Goal: Task Accomplishment & Management: Use online tool/utility

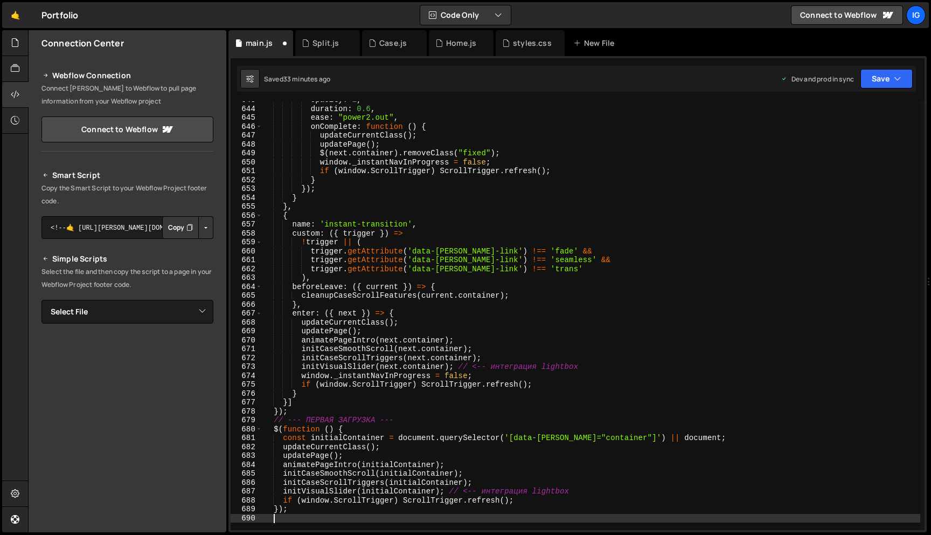
scroll to position [5715, 0]
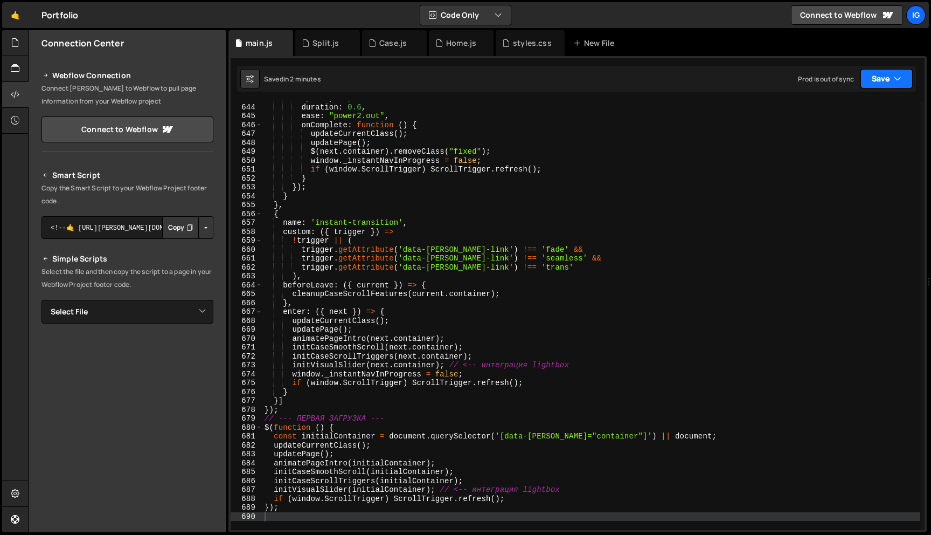
click at [899, 76] on icon "button" at bounding box center [898, 78] width 8 height 11
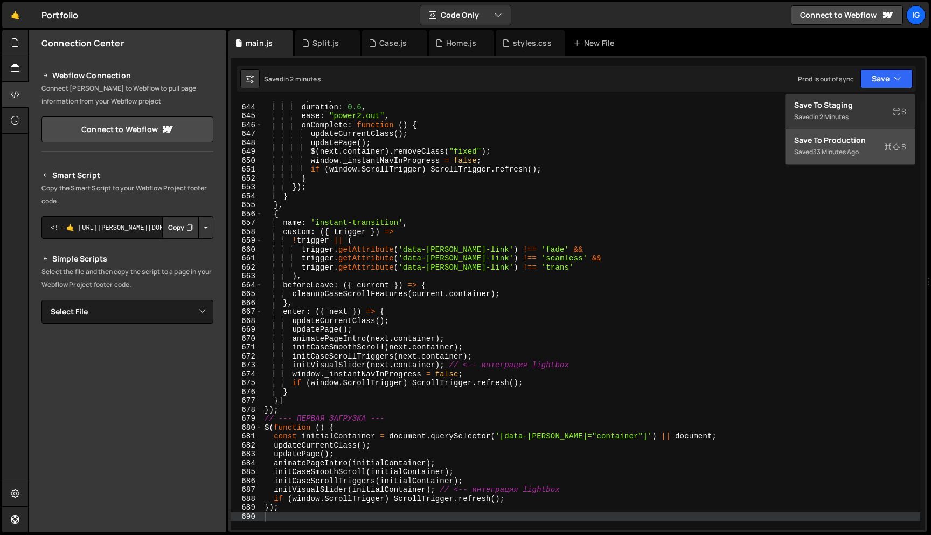
click at [866, 144] on div "Save to Production S" at bounding box center [850, 140] width 112 height 11
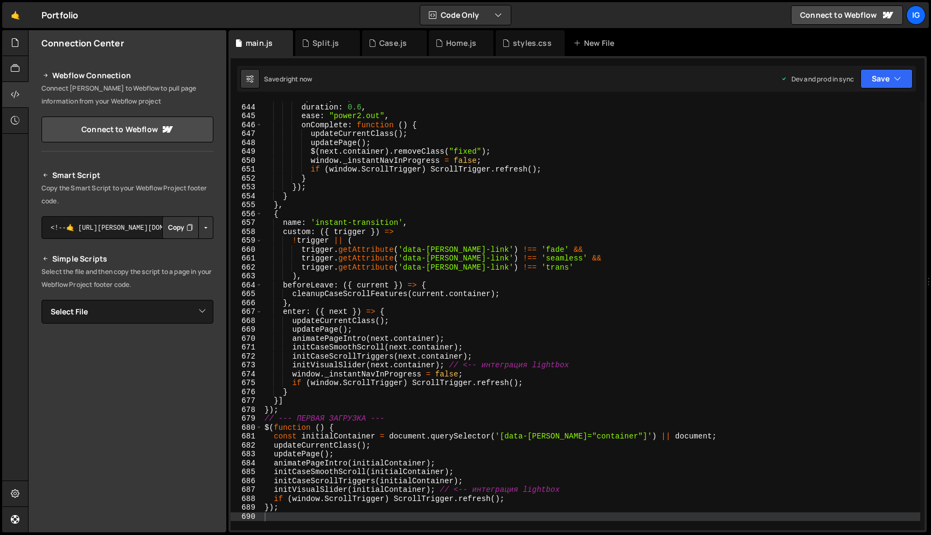
click at [425, 160] on div "opacity : 1 , duration : 0.6 , ease : "power2.out" , onComplete : function ( ) …" at bounding box center [591, 317] width 658 height 446
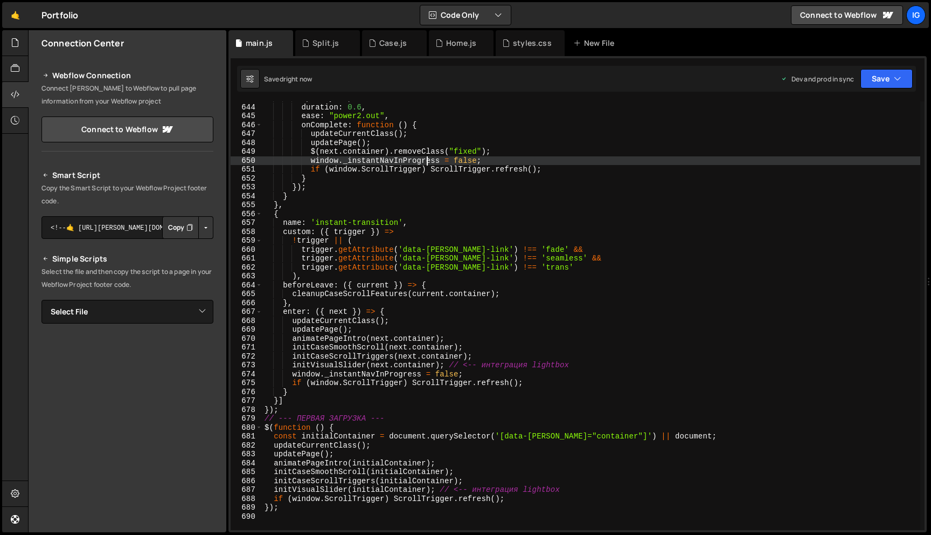
type textarea "});"
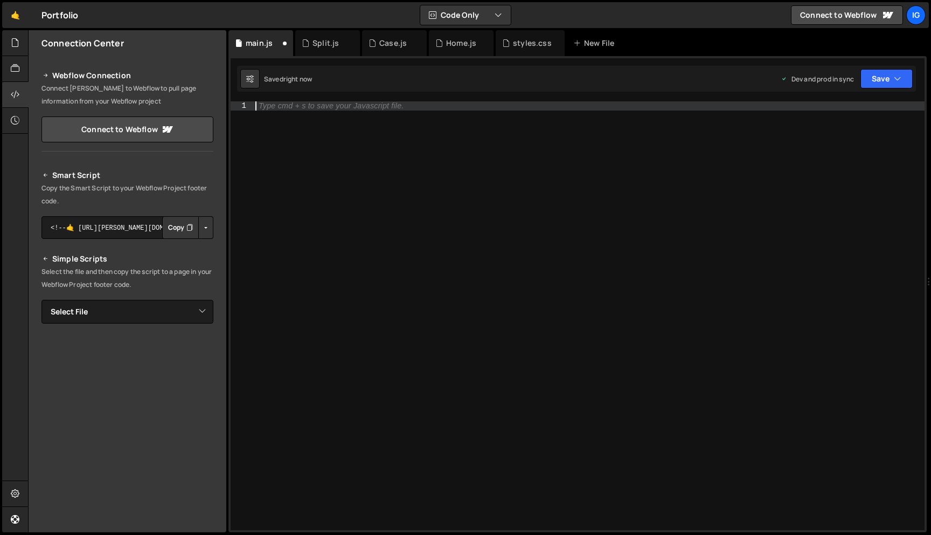
paste textarea
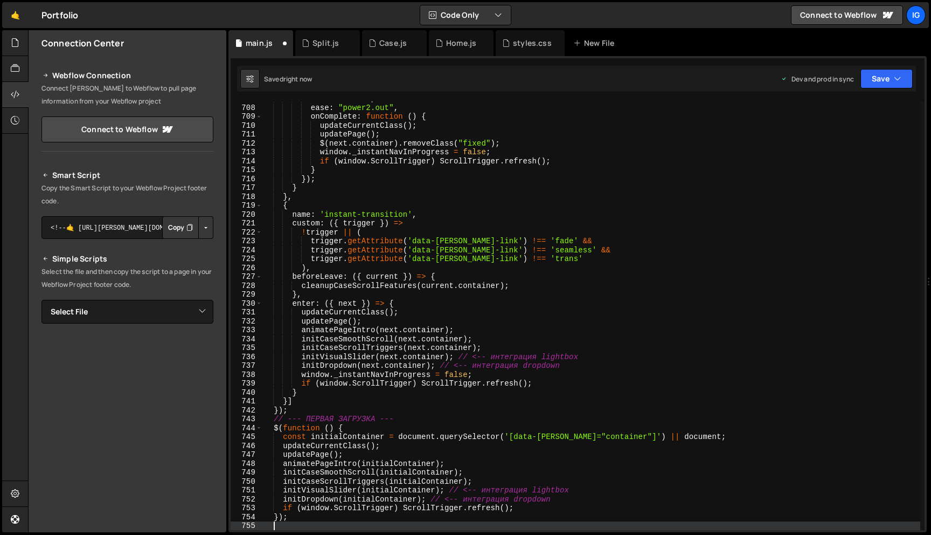
scroll to position [6293, 0]
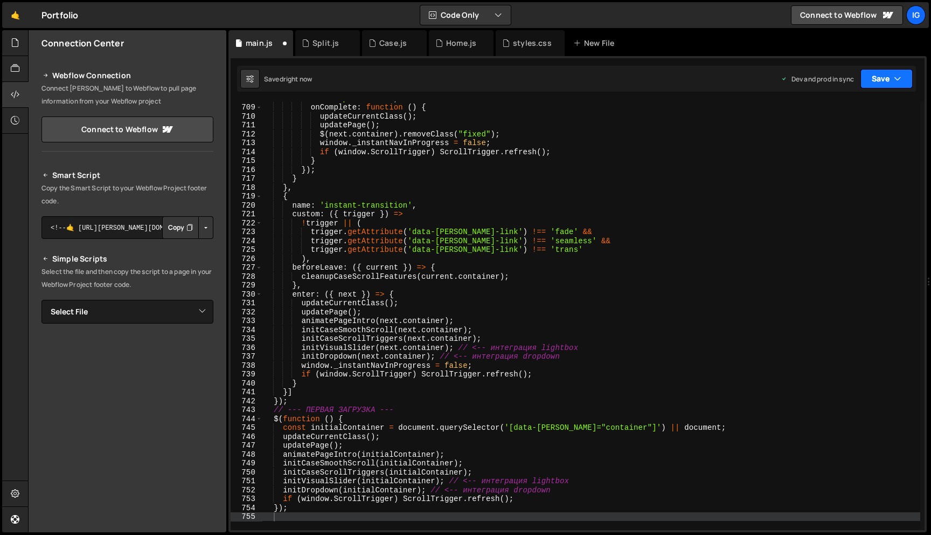
click at [898, 87] on button "Save" at bounding box center [887, 78] width 52 height 19
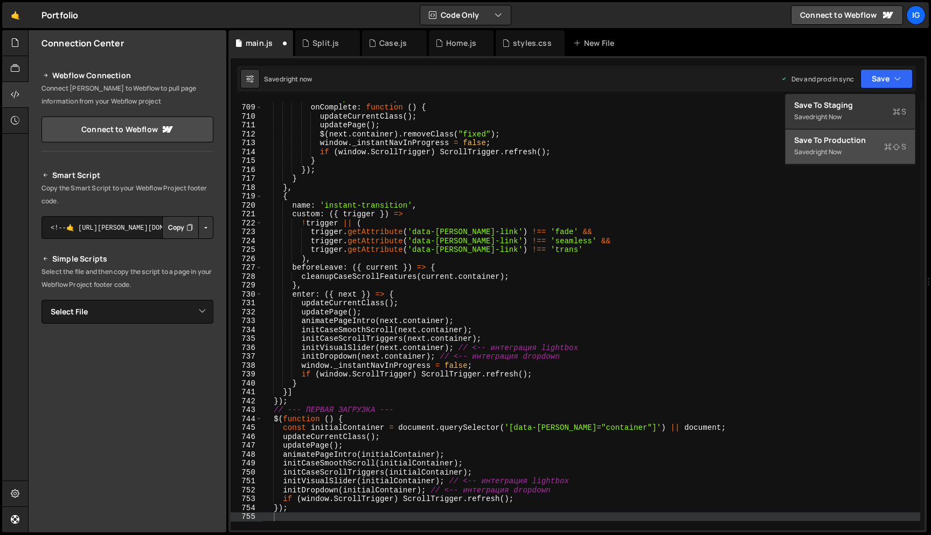
click at [857, 143] on div "Save to Production S" at bounding box center [850, 140] width 112 height 11
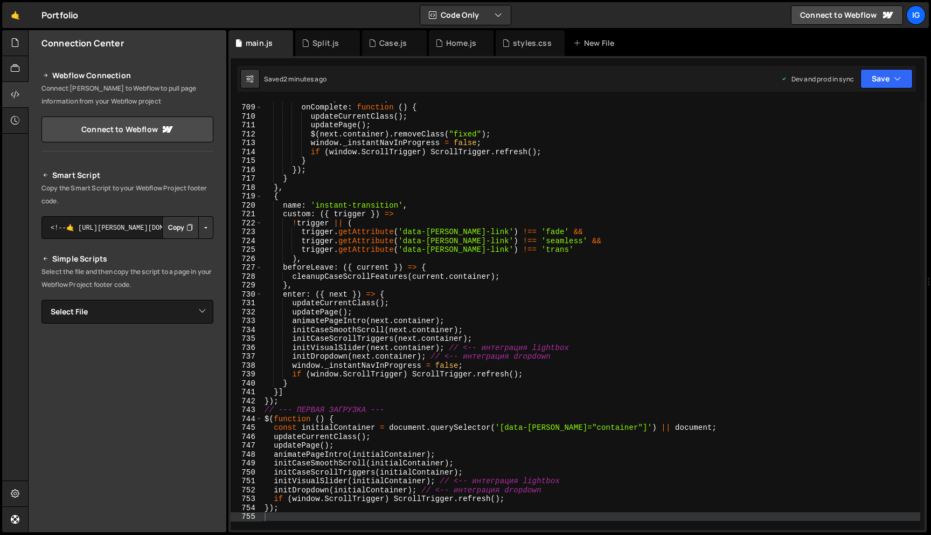
click at [471, 146] on div "ease : "power2.out" , onComplete : function ( ) { updateCurrentClass ( ) ; upda…" at bounding box center [591, 317] width 658 height 446
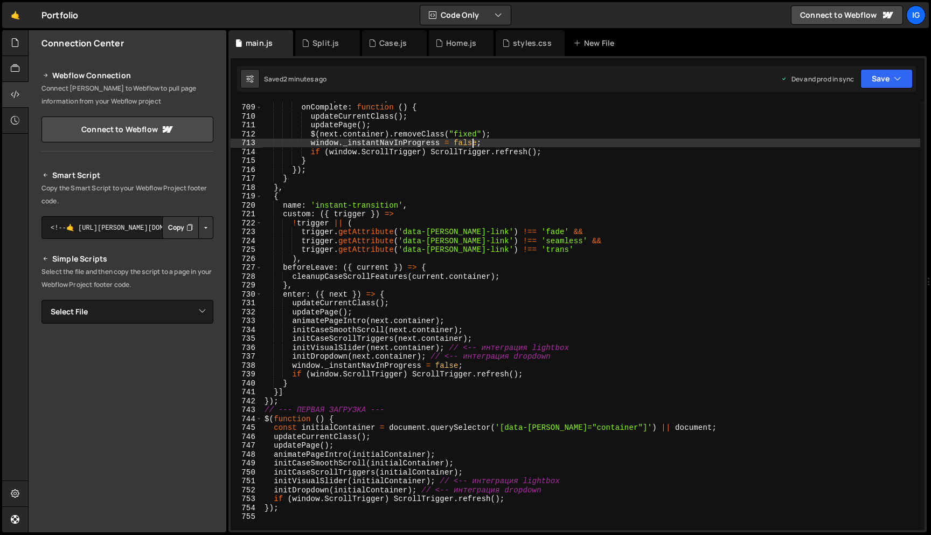
type textarea "});"
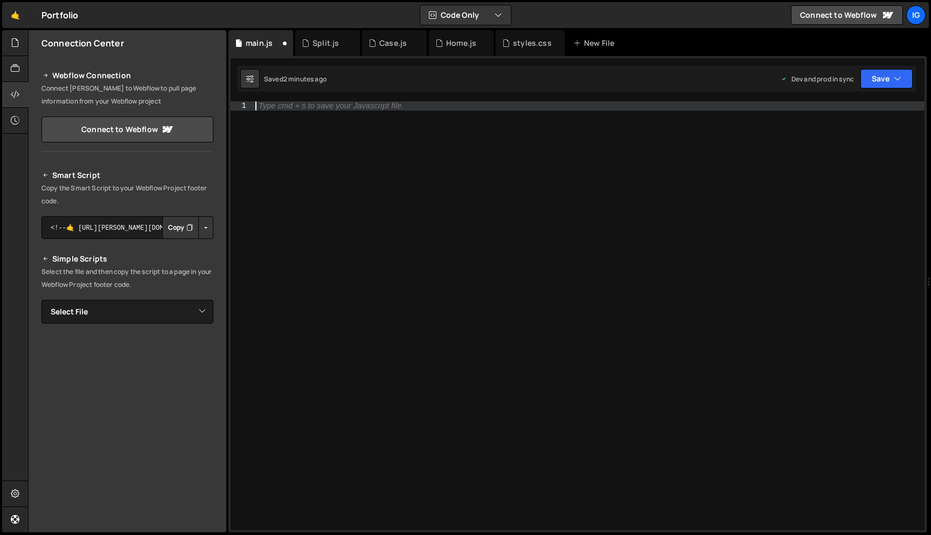
paste textarea
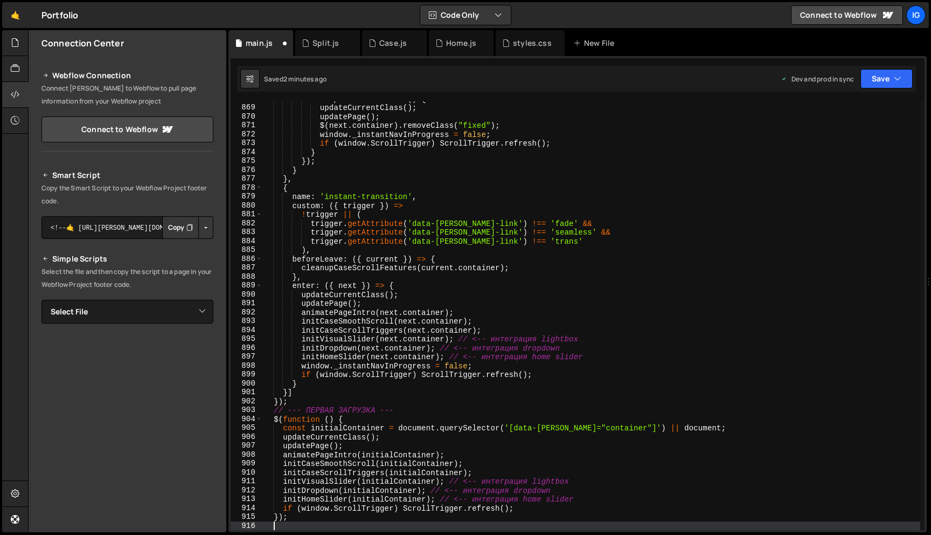
scroll to position [7716, 0]
click at [870, 79] on button "Save" at bounding box center [887, 78] width 52 height 19
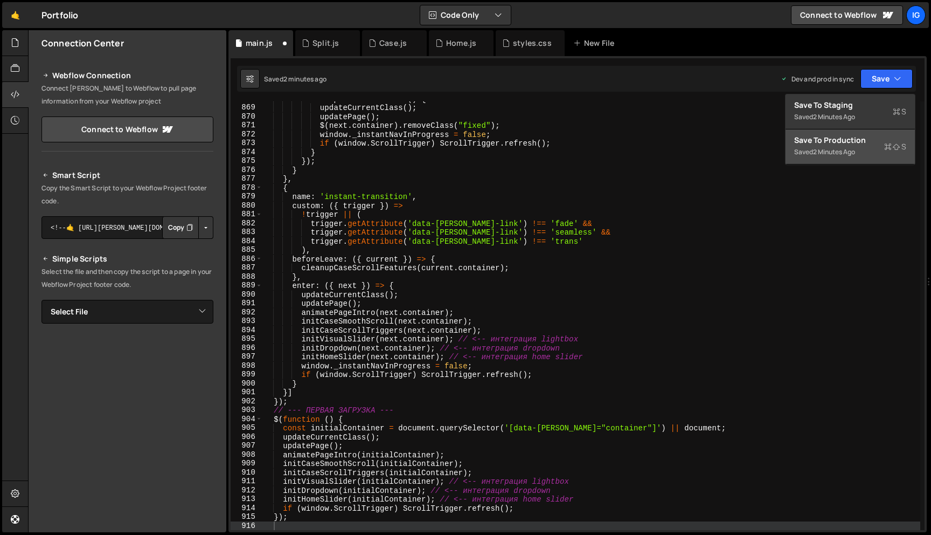
click at [853, 135] on div "Save to Production S" at bounding box center [850, 140] width 112 height 11
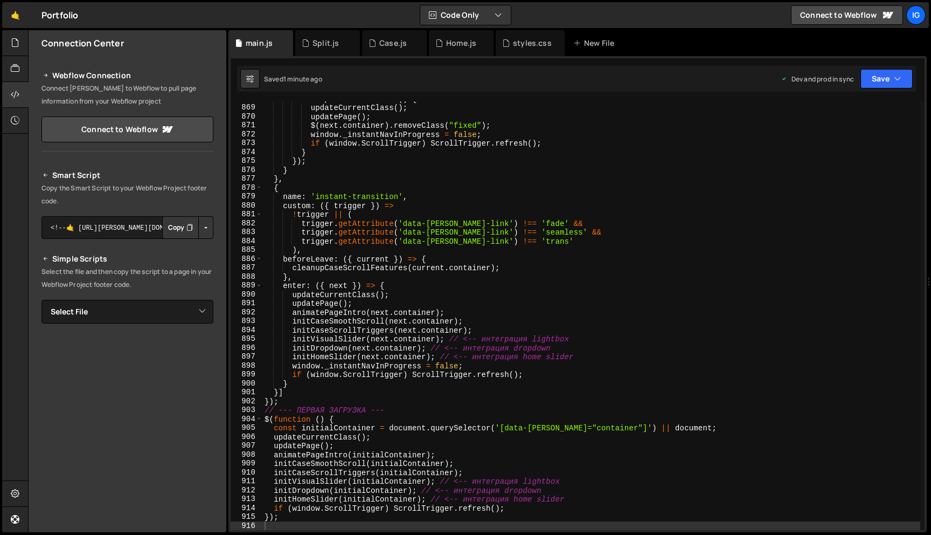
click at [469, 159] on div "onComplete : function ( ) { updateCurrentClass ( ) ; updatePage ( ) ; $ ( next …" at bounding box center [591, 317] width 658 height 446
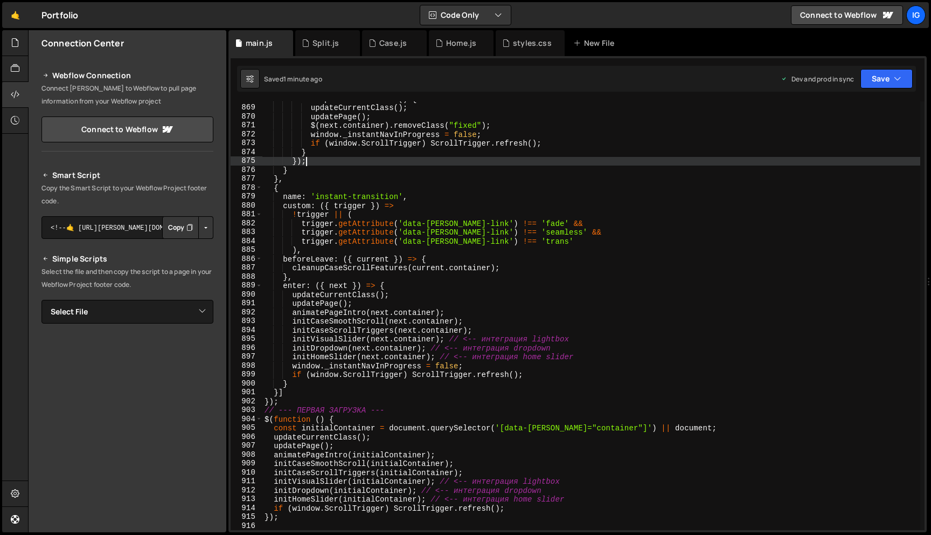
type textarea "});"
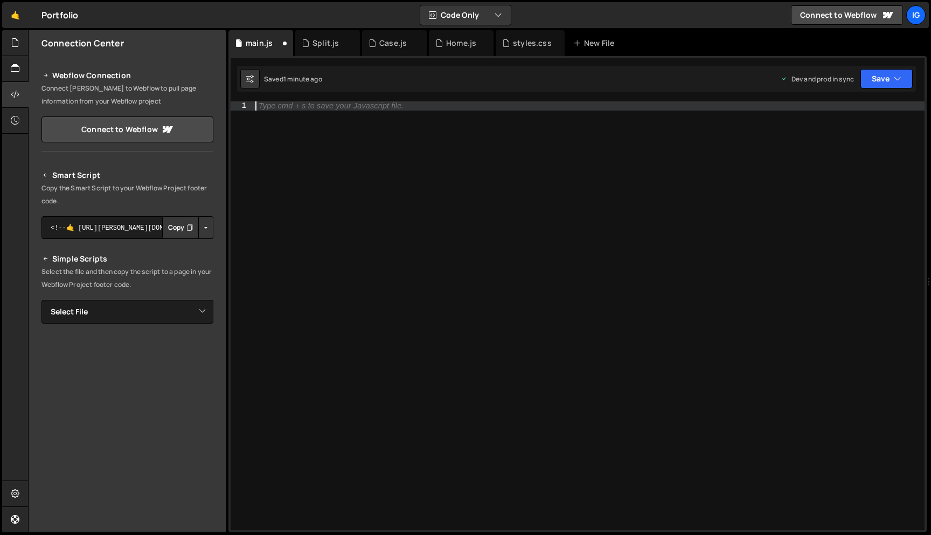
paste textarea
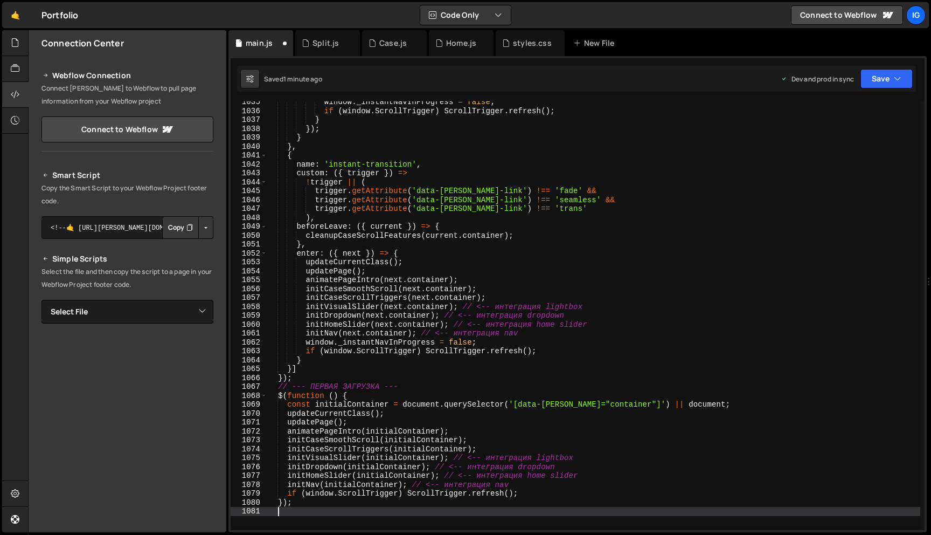
scroll to position [9201, 0]
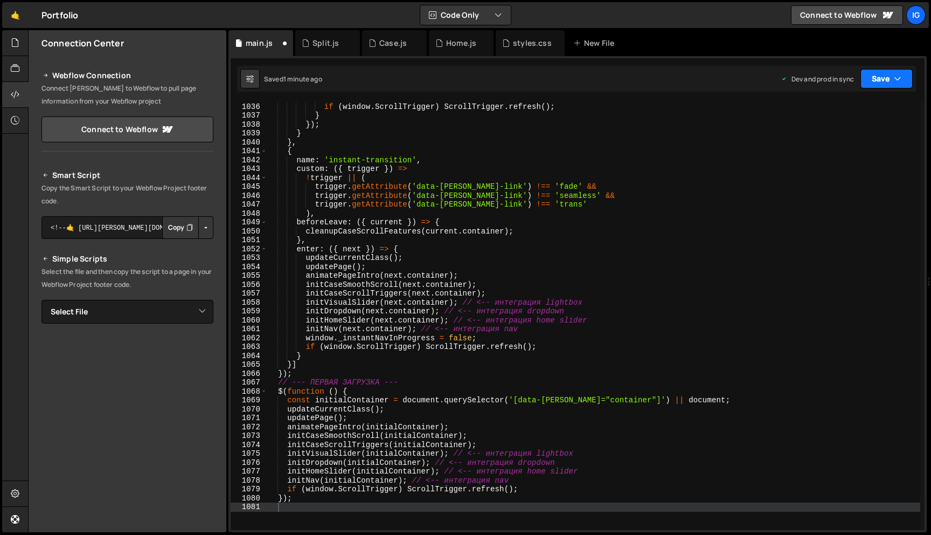
click at [863, 80] on button "Save" at bounding box center [887, 78] width 52 height 19
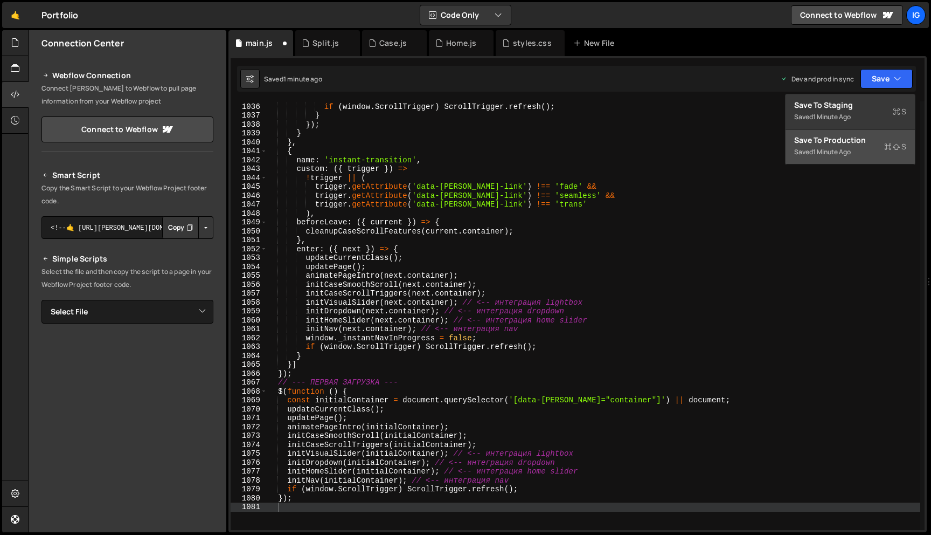
click at [837, 133] on button "Save to Production S Saved 1 minute ago" at bounding box center [850, 146] width 129 height 35
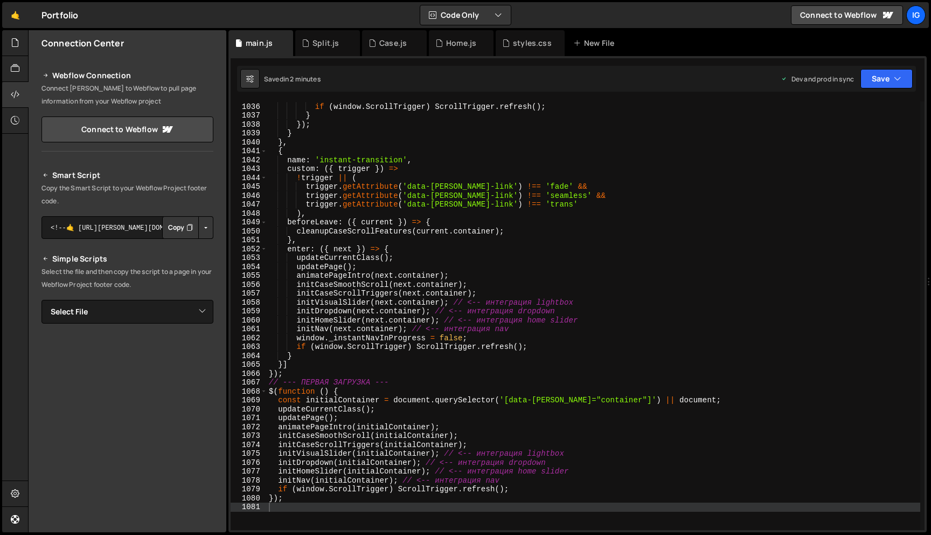
click at [545, 169] on div "window . _instantNavInProgress = false ; if ( window . ScrollTrigger ) ScrollTr…" at bounding box center [594, 316] width 654 height 446
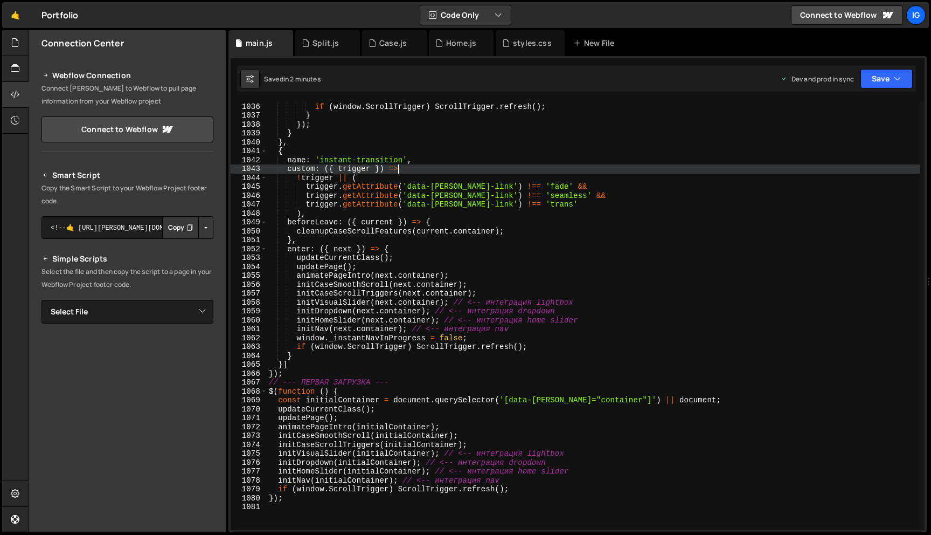
type textarea "});"
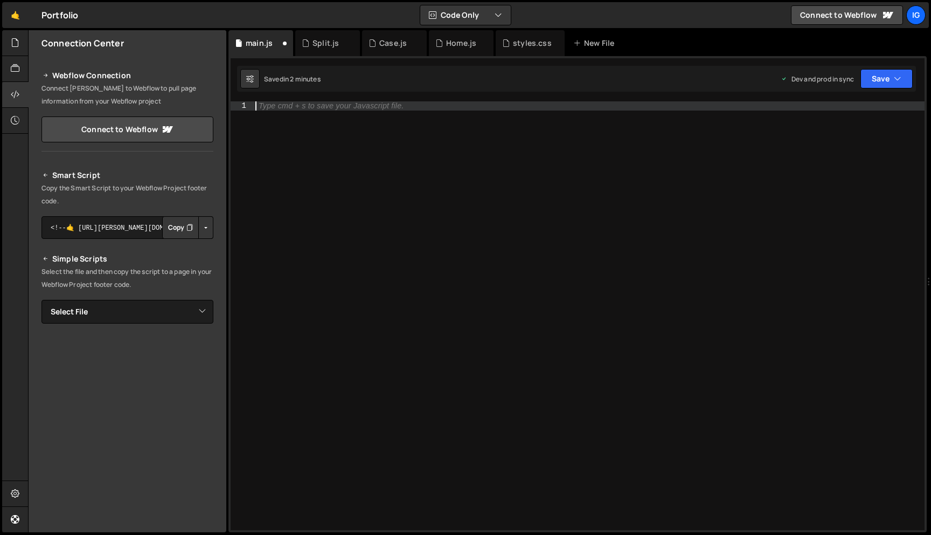
scroll to position [7925, 0]
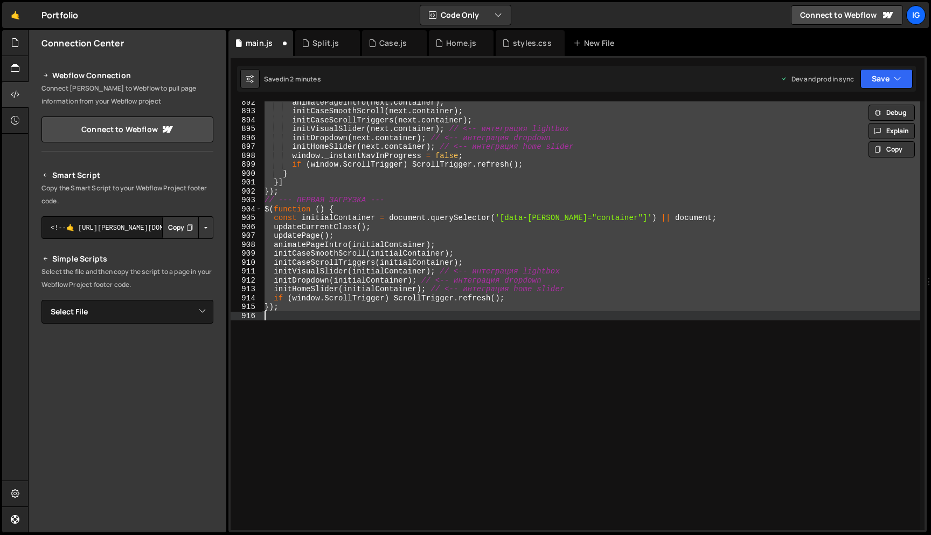
click at [496, 251] on div "animatePageIntro ( next . container ) ; initCaseSmoothScroll ( next . container…" at bounding box center [591, 321] width 658 height 446
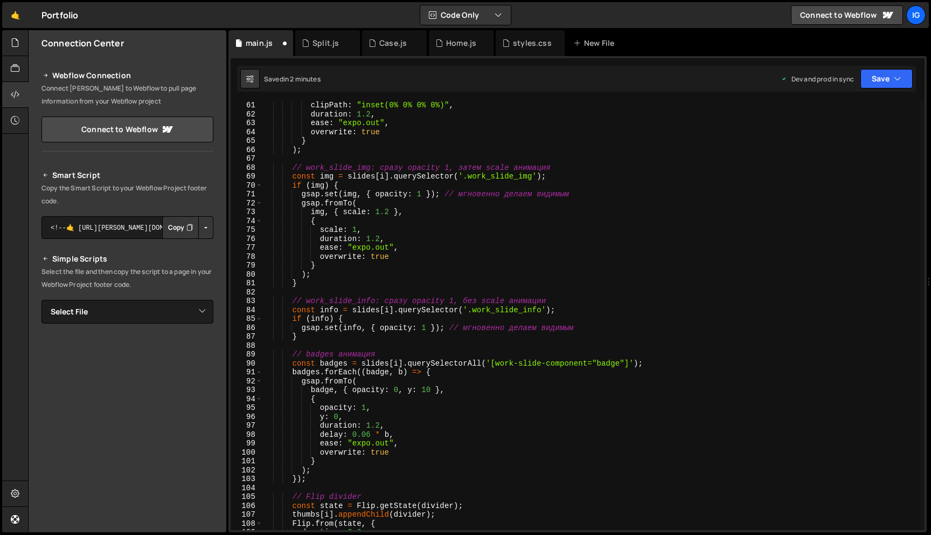
scroll to position [0, 0]
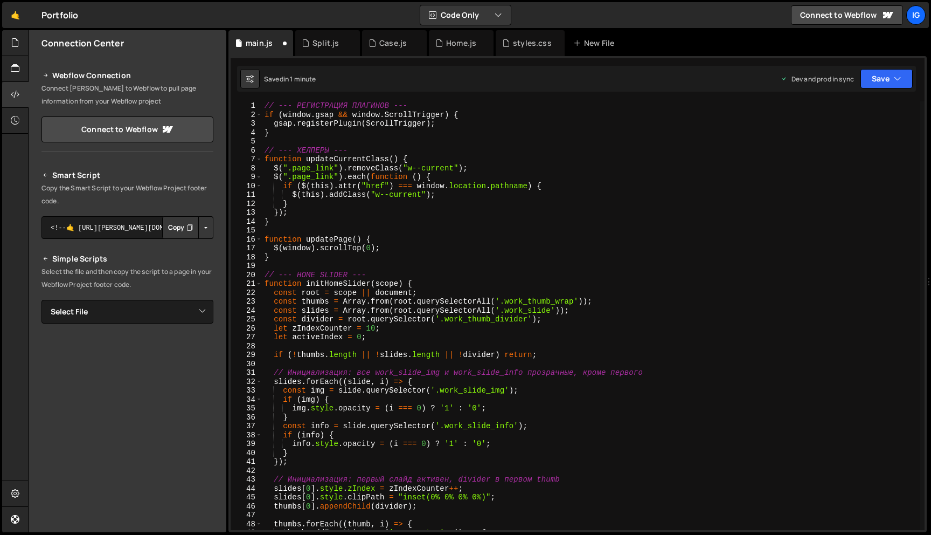
click at [265, 107] on div "// --- РЕГИСТРАЦИЯ ПЛАГИНОВ --- if ( window . gsap && window . ScrollTrigger ) …" at bounding box center [591, 324] width 658 height 446
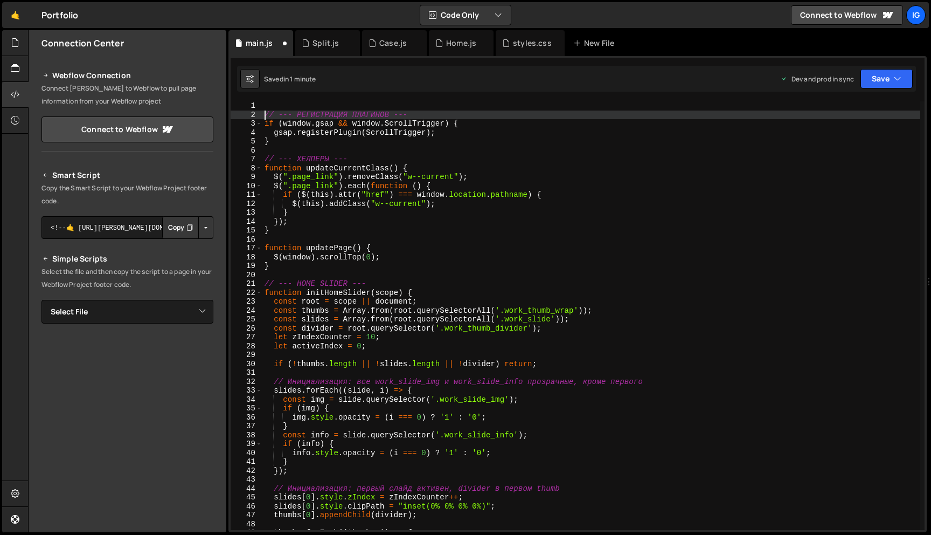
type textarea "// --- РЕГИСТРАЦИЯ ПЛАГИНОВ ---"
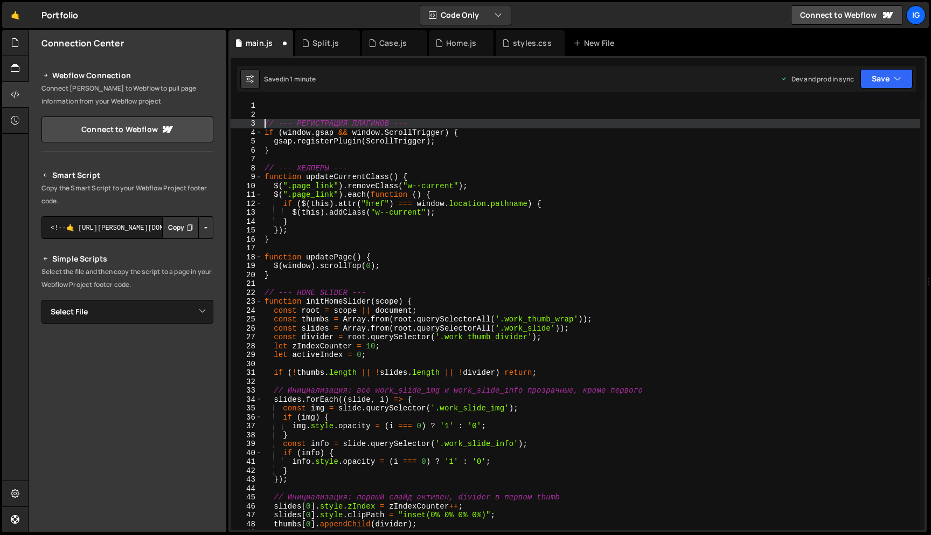
click at [270, 105] on div "// --- РЕГИСТРАЦИЯ ПЛАГИНОВ --- if ( window . gsap && window . ScrollTrigger ) …" at bounding box center [591, 324] width 658 height 446
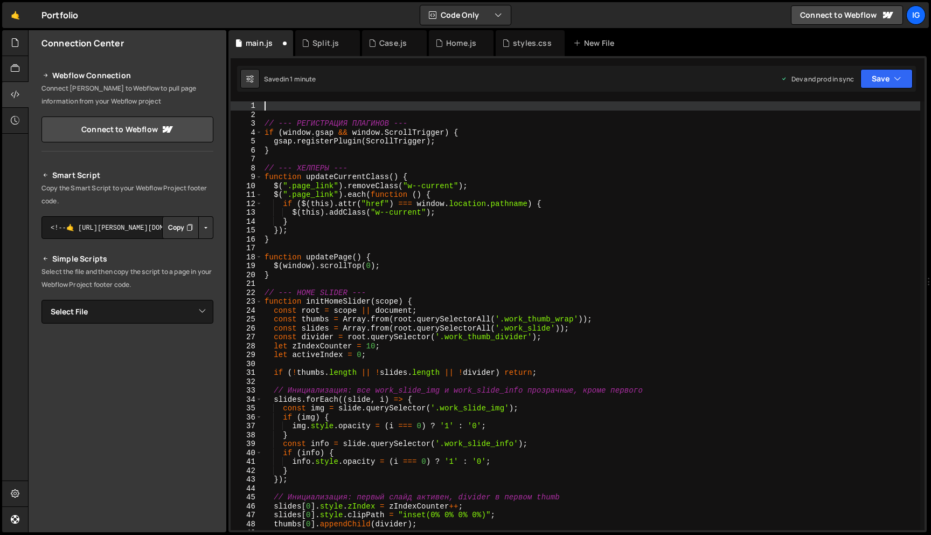
paste textarea "});"
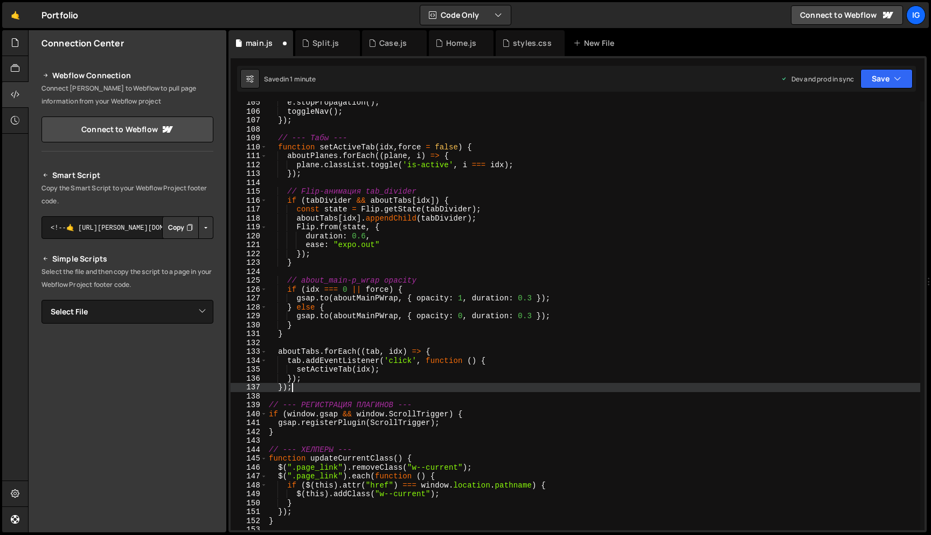
scroll to position [927, 0]
click at [898, 85] on button "Save" at bounding box center [887, 78] width 52 height 19
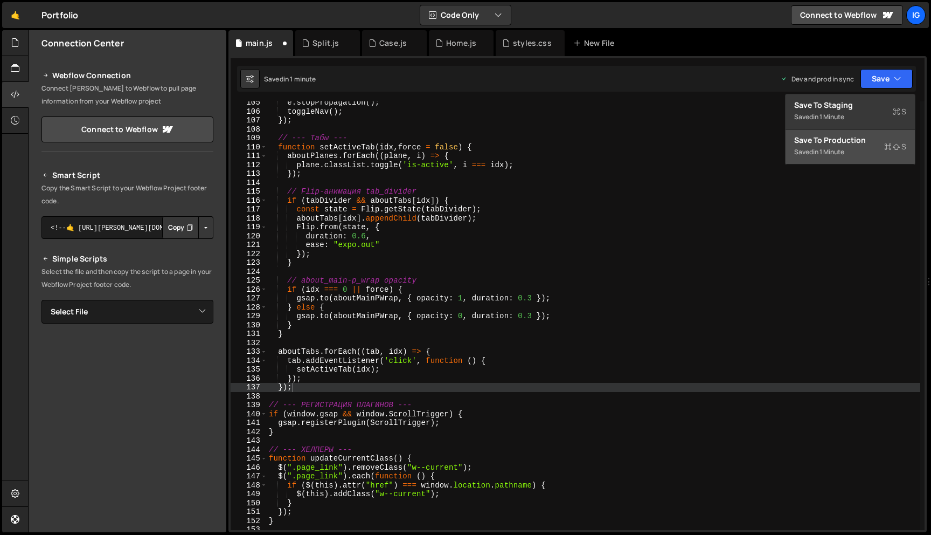
click at [869, 141] on div "Save to Production S" at bounding box center [850, 140] width 112 height 11
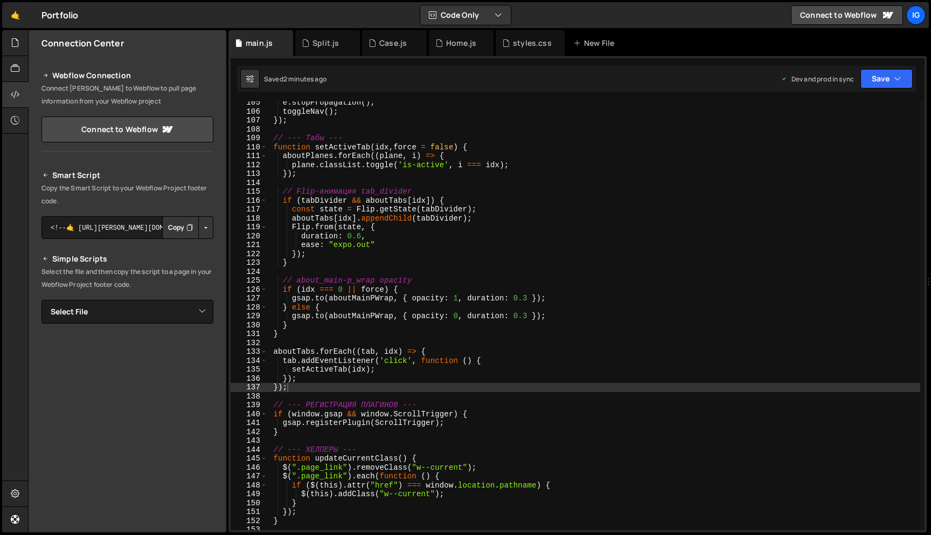
click at [443, 190] on div "e . stopPropagation ( ) ; toggleNav ( ) ; }) ; // --- Табы --- function setActi…" at bounding box center [594, 321] width 654 height 446
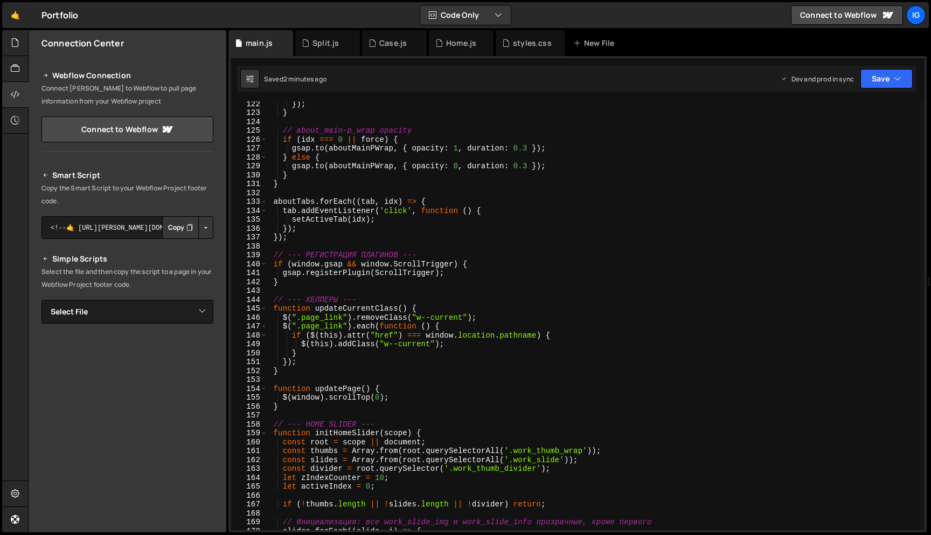
scroll to position [1078, 0]
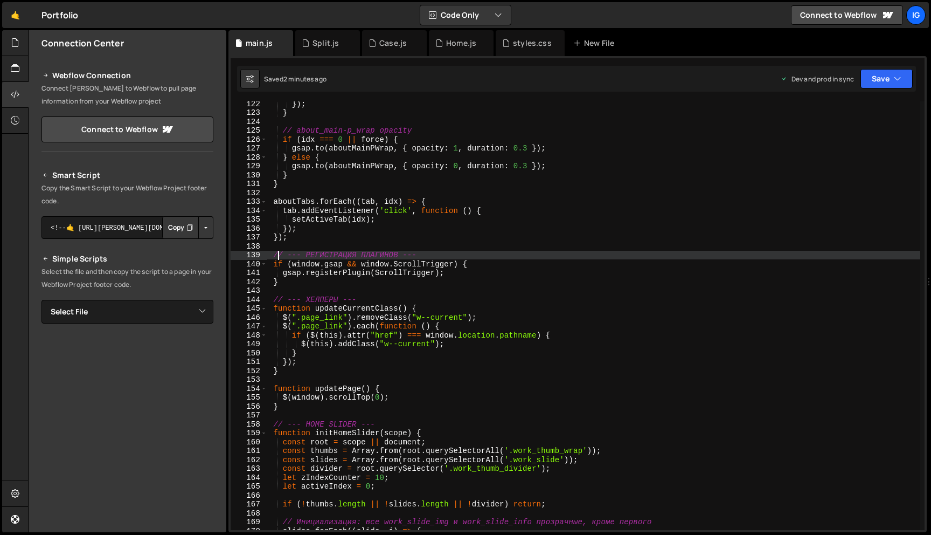
click at [280, 253] on div "}) ; } // about_main-p_wrap opacity if ( idx === 0 || force ) { gsap . to ( abo…" at bounding box center [594, 322] width 654 height 446
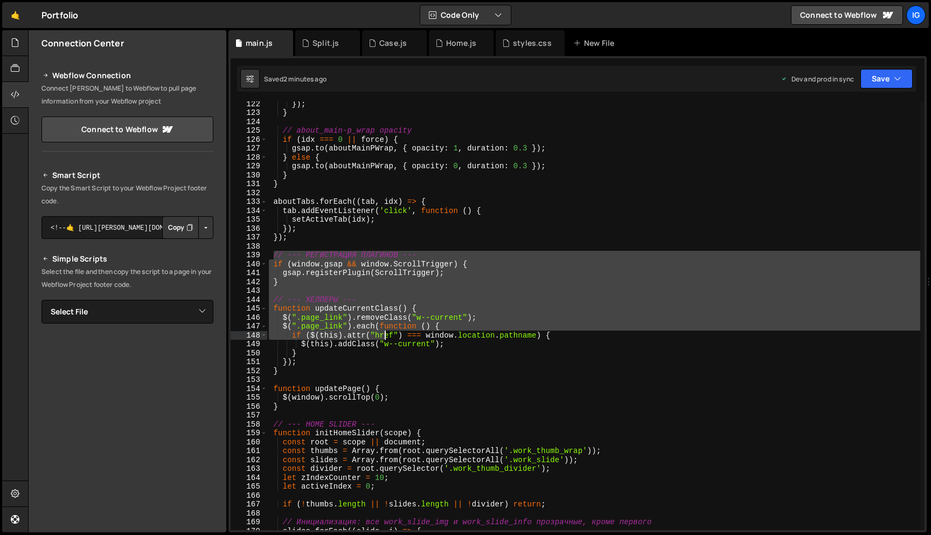
drag, startPoint x: 275, startPoint y: 253, endPoint x: 381, endPoint y: 329, distance: 131.0
click at [383, 330] on div "}) ; } // about_main-p_wrap opacity if ( idx === 0 || force ) { gsap . to ( abo…" at bounding box center [594, 322] width 654 height 446
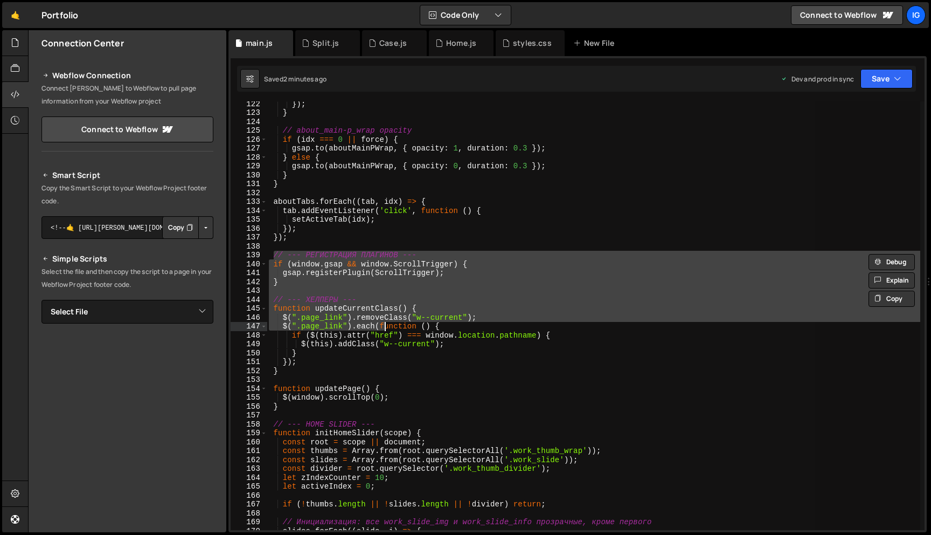
click at [381, 329] on div "}) ; } // about_main-p_wrap opacity if ( idx === 0 || force ) { gsap . to ( abo…" at bounding box center [594, 315] width 654 height 428
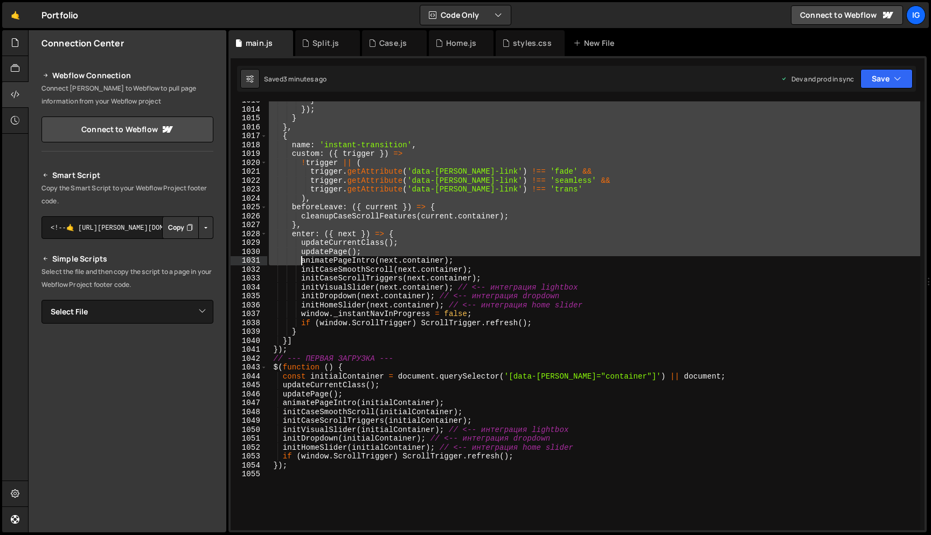
scroll to position [9084, 0]
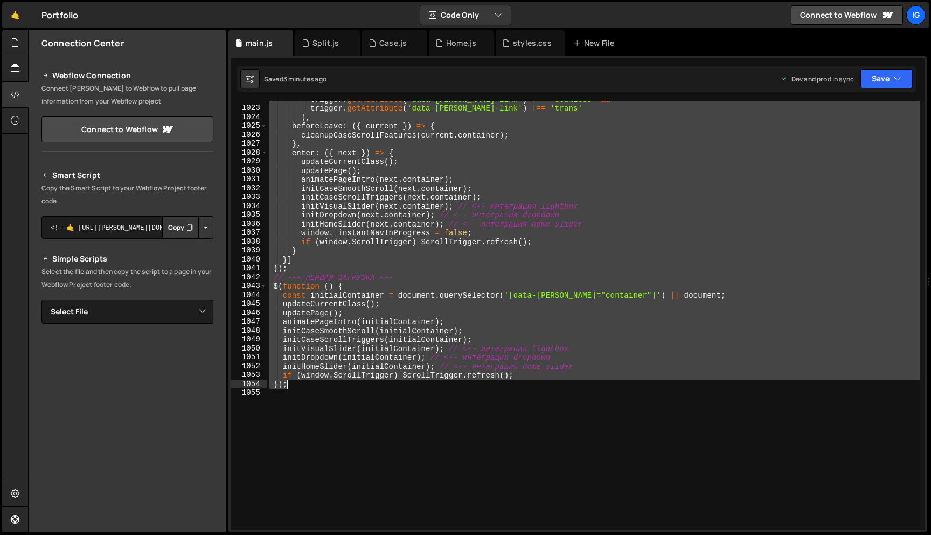
drag, startPoint x: 275, startPoint y: 254, endPoint x: 305, endPoint y: 380, distance: 129.5
click at [306, 380] on div "trigger . getAttribute ( 'data-[PERSON_NAME]-link' ) !== 'seamless' && trigger …" at bounding box center [594, 318] width 654 height 446
type textarea "if (window.ScrollTrigger) ScrollTrigger.refresh(); });"
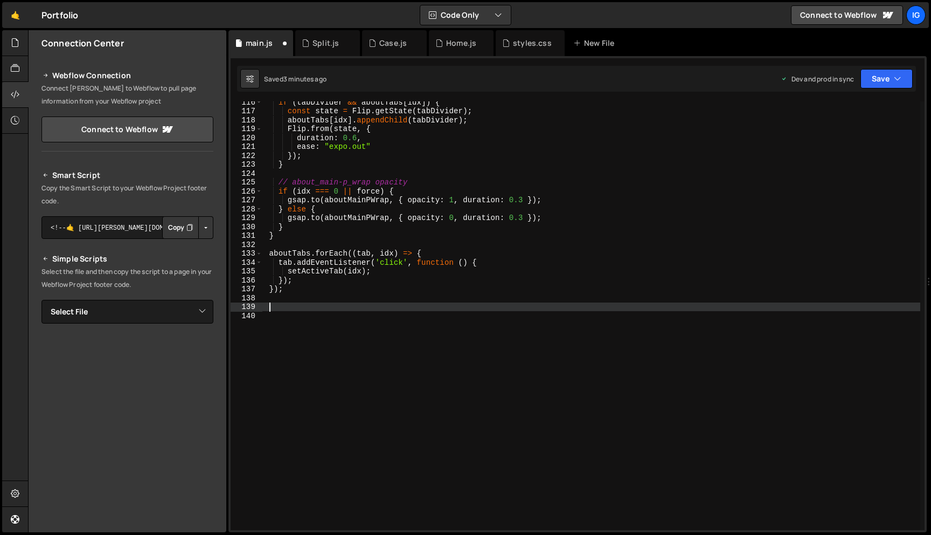
paste textarea
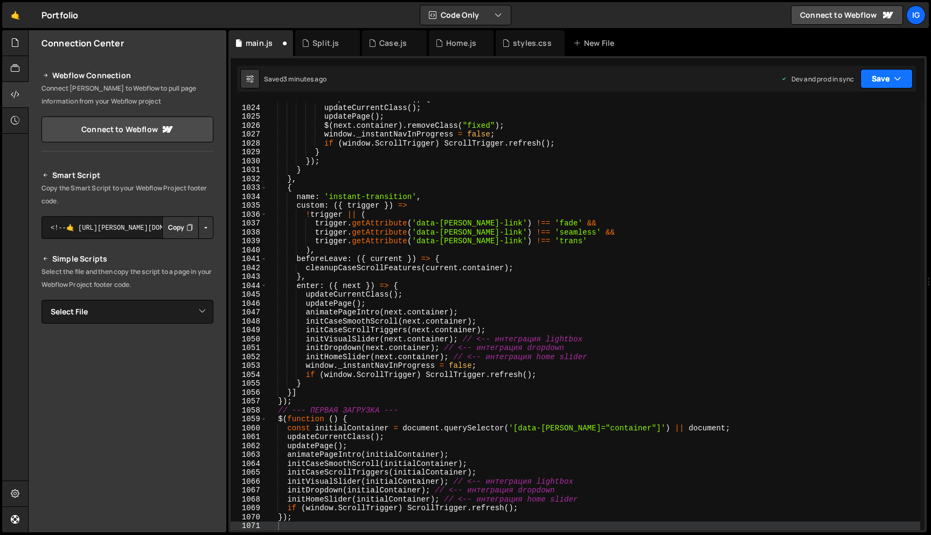
click at [878, 86] on button "Save" at bounding box center [887, 78] width 52 height 19
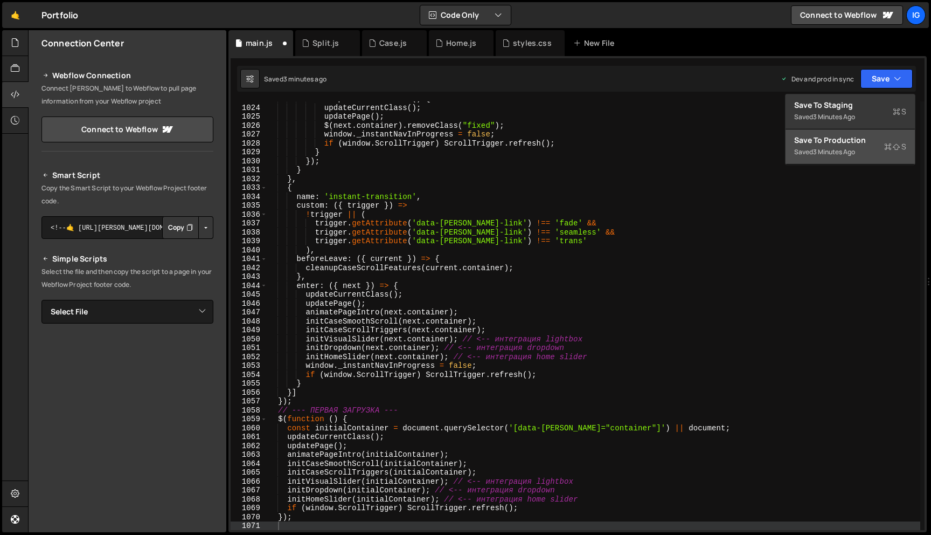
click at [851, 142] on div "Save to Production S" at bounding box center [850, 140] width 112 height 11
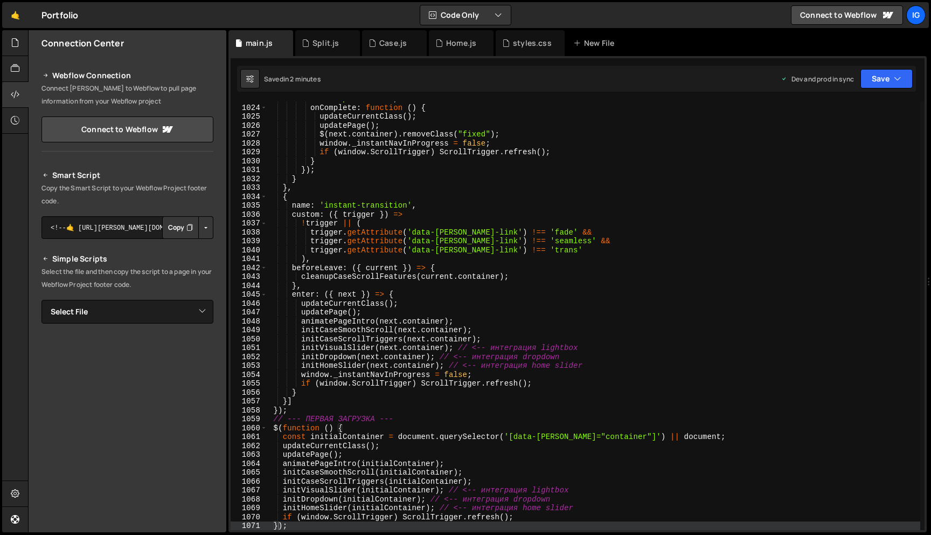
click at [420, 259] on div "ease : "power2.out" , onComplete : function ( ) { updateCurrentClass ( ) ; upda…" at bounding box center [594, 317] width 654 height 446
type textarea "),"
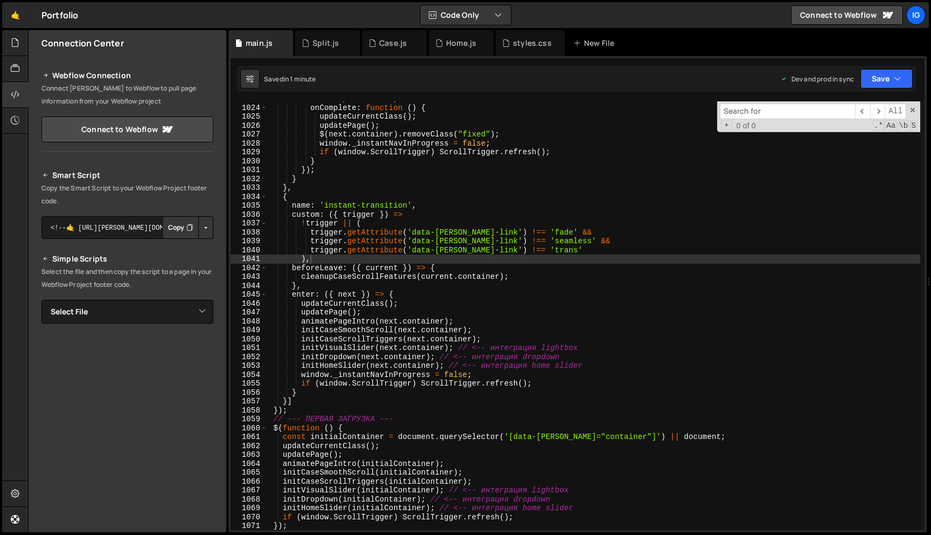
type input "и"
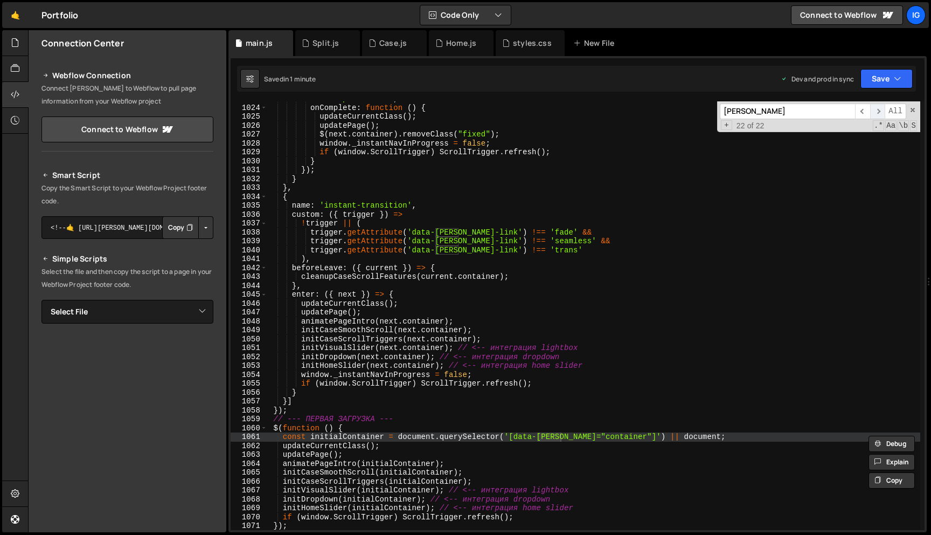
type input "[PERSON_NAME]"
click at [880, 115] on span "​" at bounding box center [877, 111] width 15 height 16
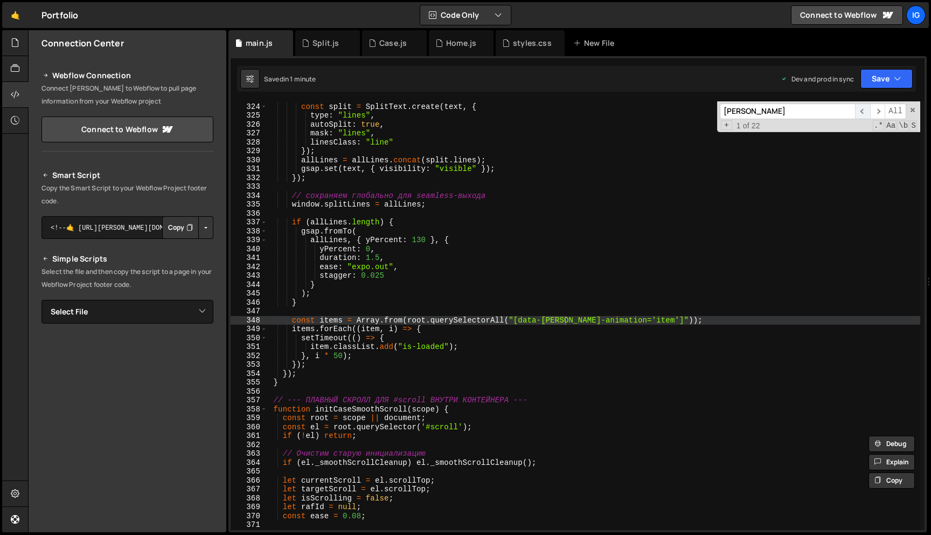
click at [859, 110] on span "​" at bounding box center [862, 111] width 15 height 16
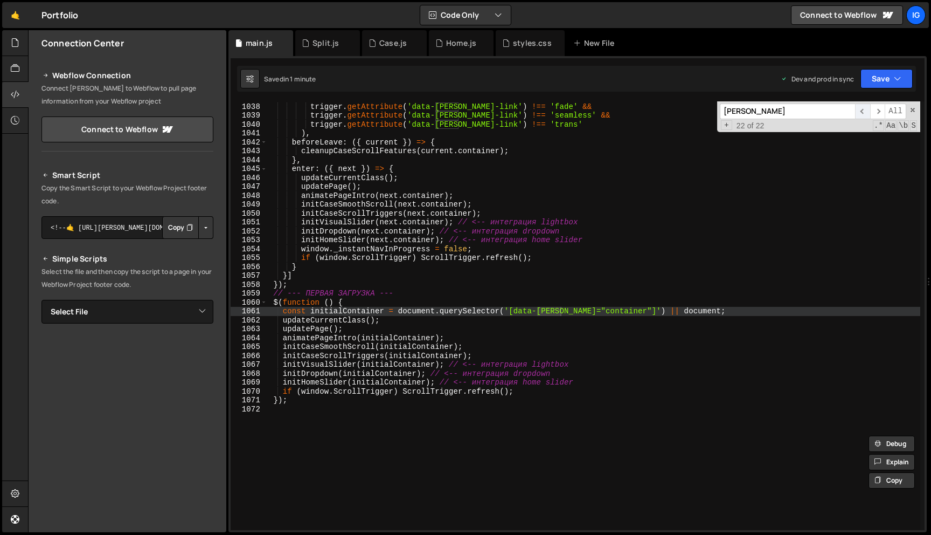
click at [859, 110] on span "​" at bounding box center [862, 111] width 15 height 16
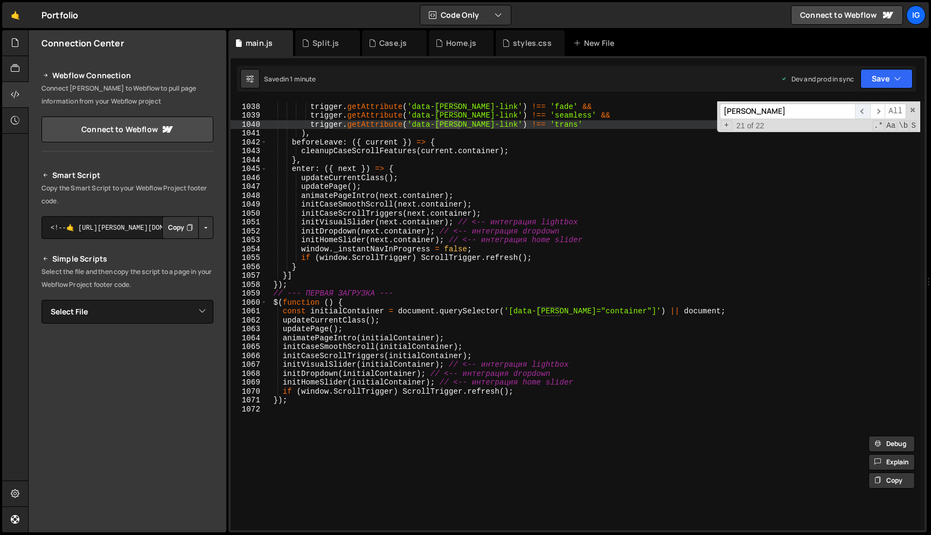
click at [859, 110] on span "​" at bounding box center [862, 111] width 15 height 16
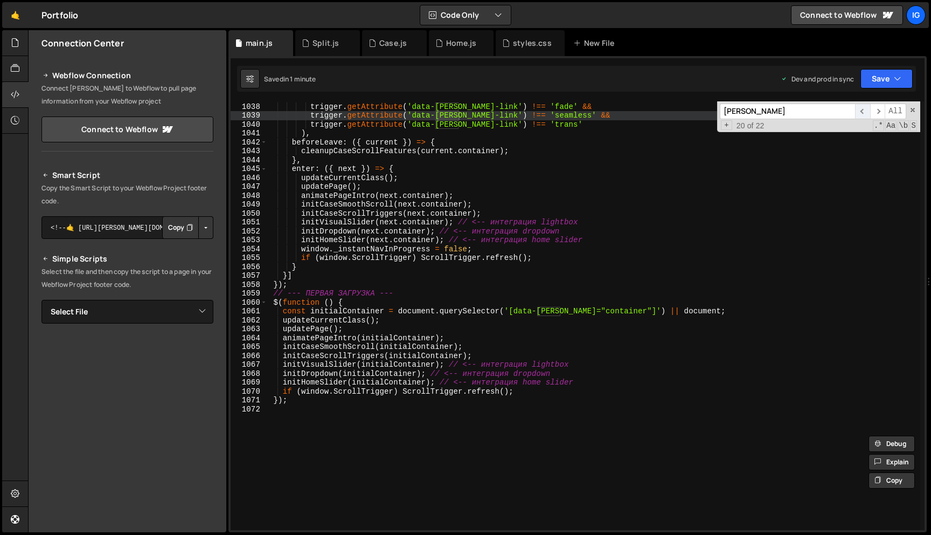
click at [859, 110] on span "​" at bounding box center [862, 111] width 15 height 16
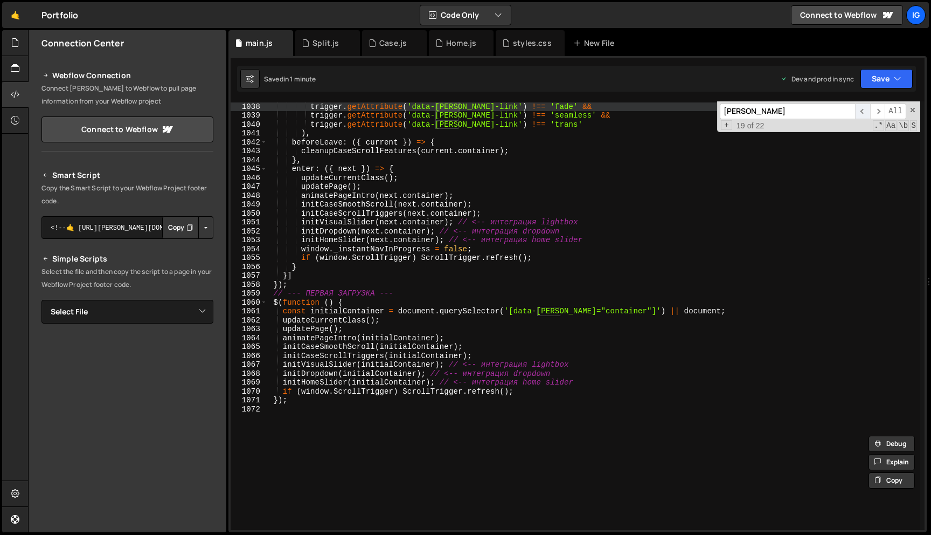
click at [859, 110] on span "​" at bounding box center [862, 111] width 15 height 16
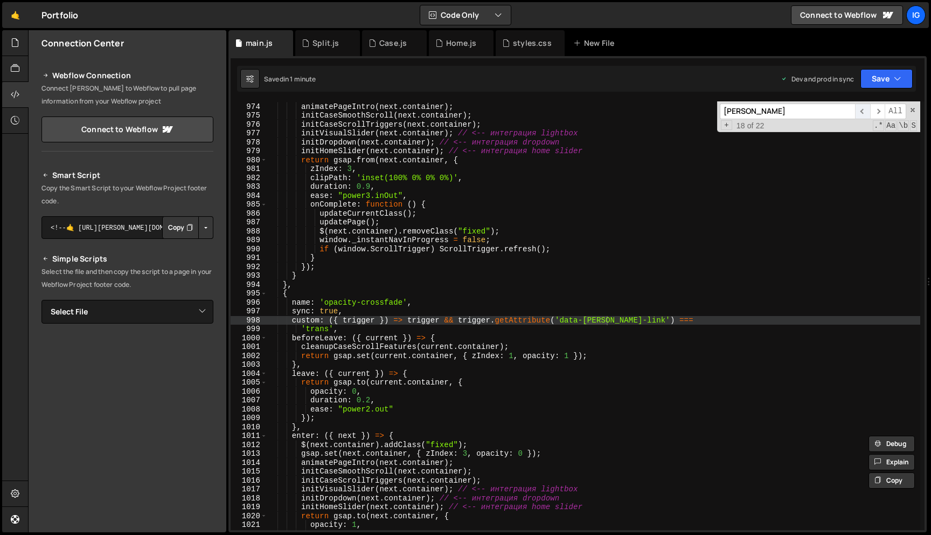
click at [859, 110] on span "​" at bounding box center [862, 111] width 15 height 16
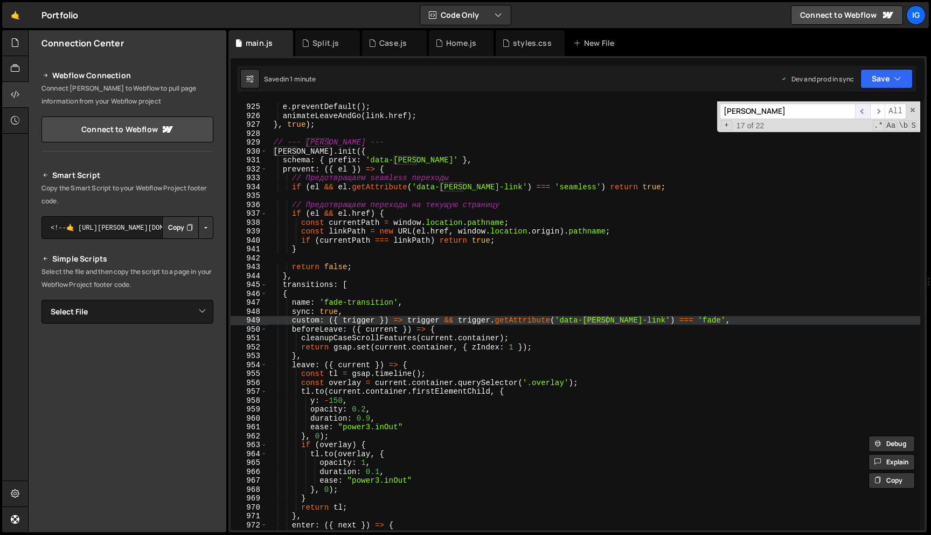
click at [859, 110] on span "​" at bounding box center [862, 111] width 15 height 16
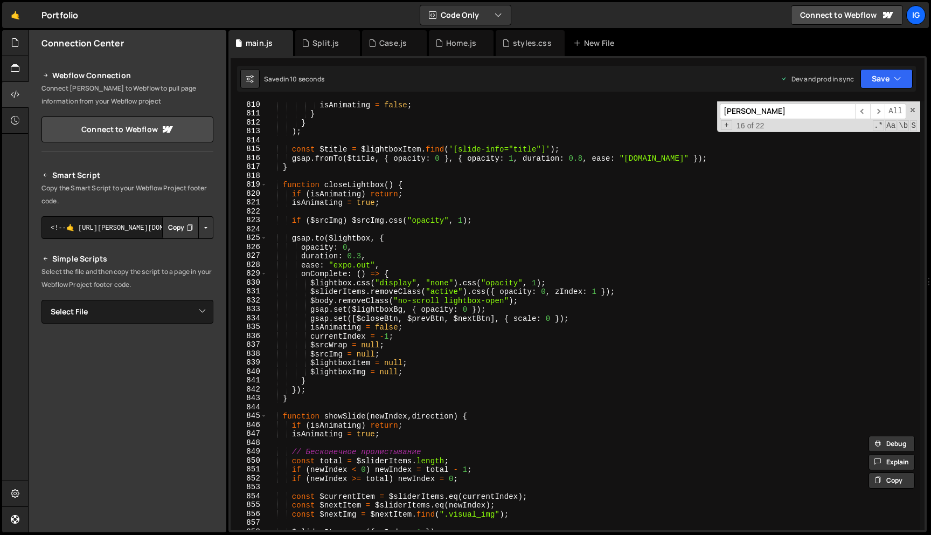
scroll to position [7194, 0]
click at [913, 110] on span at bounding box center [913, 110] width 8 height 8
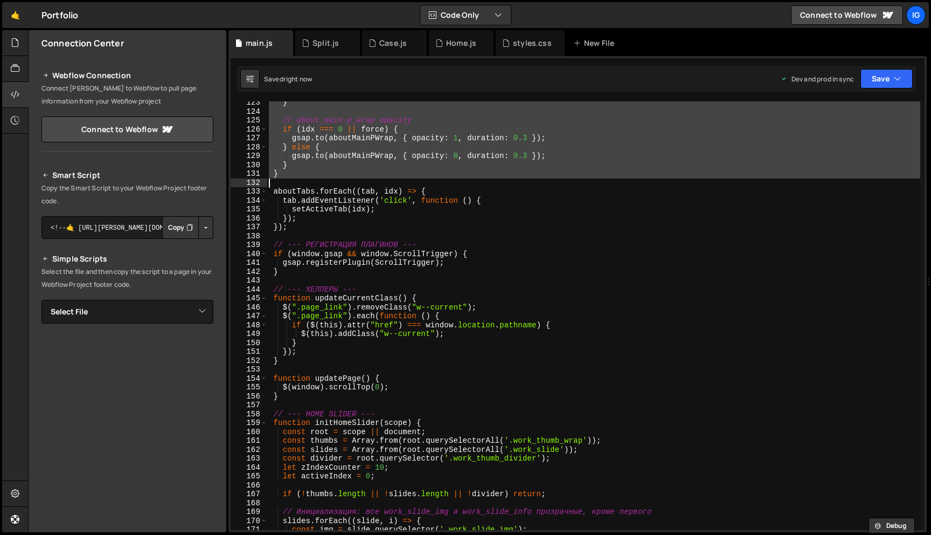
scroll to position [1088, 0]
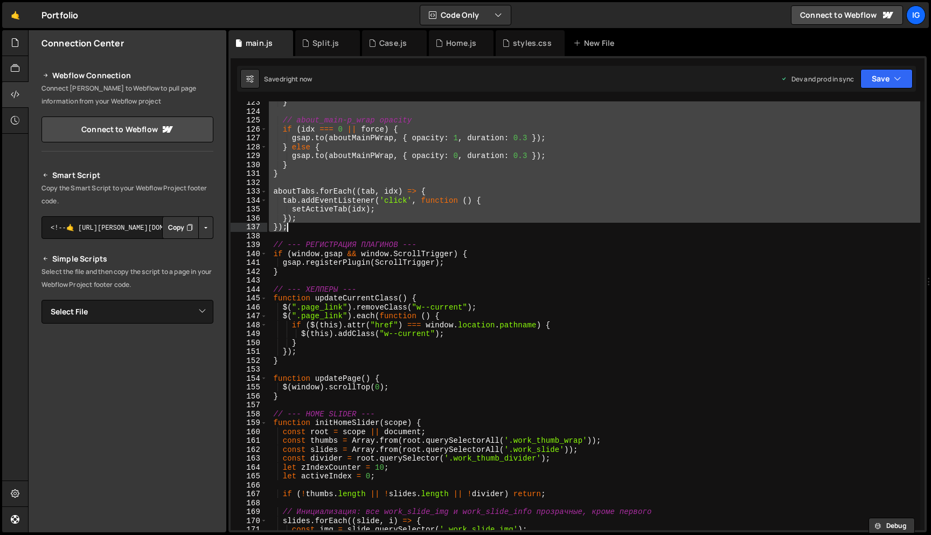
drag, startPoint x: 274, startPoint y: 102, endPoint x: 326, endPoint y: 224, distance: 132.5
click at [326, 224] on div "} // about_main-p_wrap opacity if ( idx === 0 || force ) { gsap . to ( aboutMai…" at bounding box center [594, 321] width 654 height 446
type textarea "}); });"
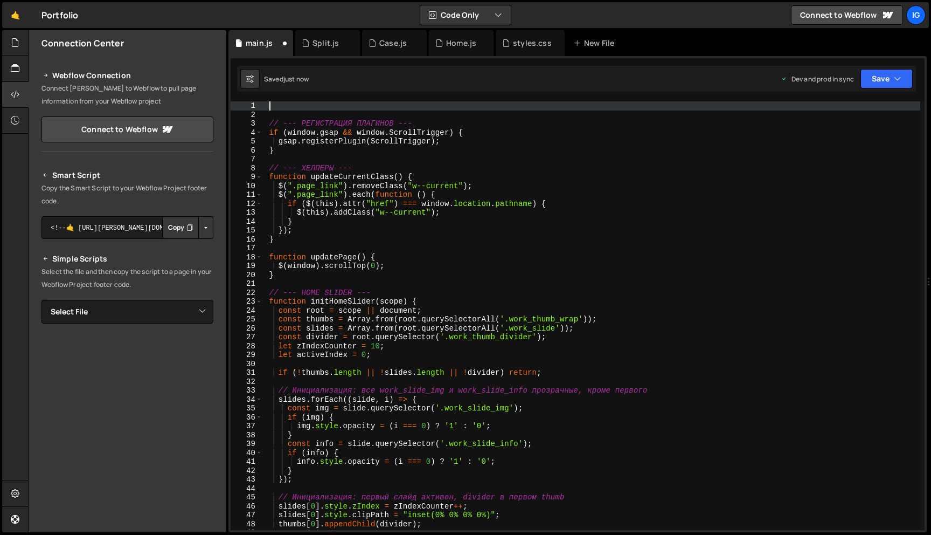
scroll to position [1, 0]
click at [893, 86] on button "Save" at bounding box center [887, 78] width 52 height 19
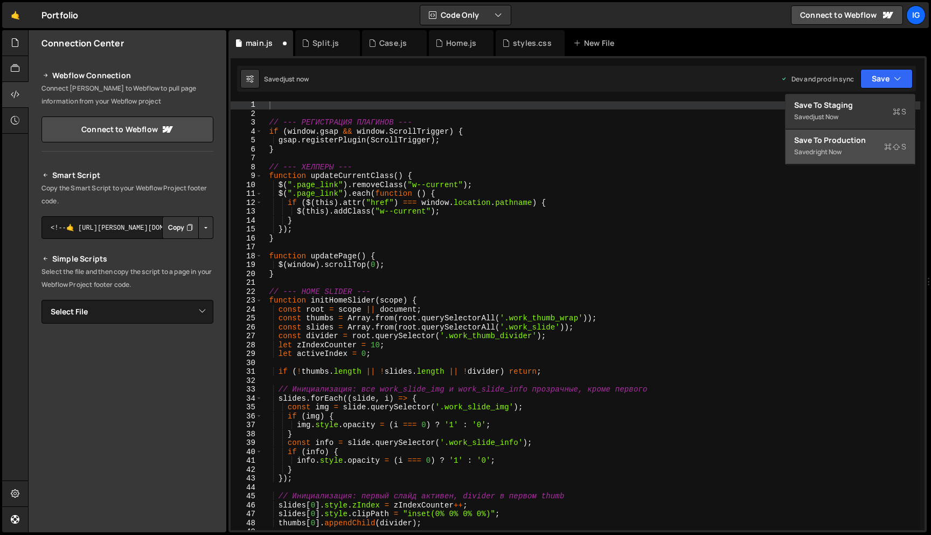
click at [868, 135] on div "Save to Production S" at bounding box center [850, 140] width 112 height 11
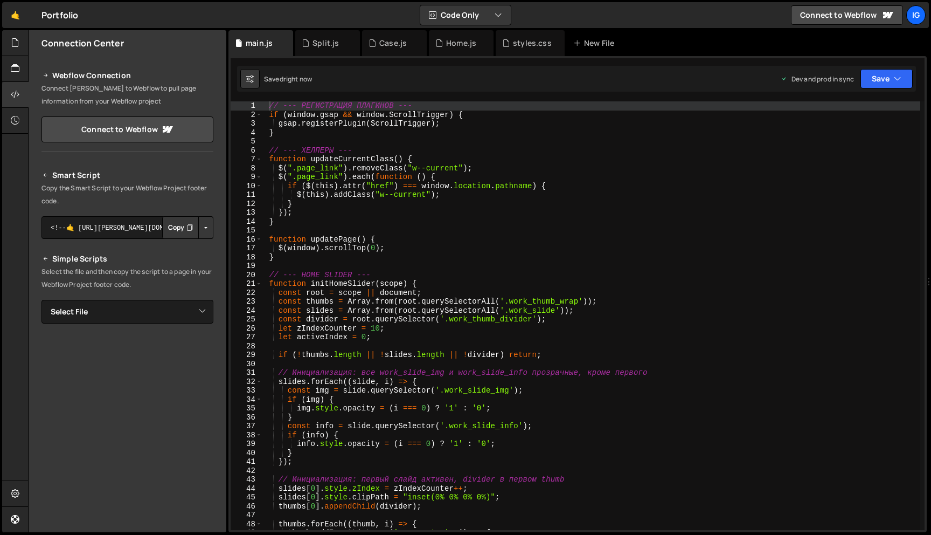
click at [487, 100] on div "XXXXXXXXXXXXXXXXXXXXXXXXXXXXXXXXXXXXXXXXXXXXXXXXXXXXXXXXXXXXXXXXXXXXXXXXXXXXXXX…" at bounding box center [577, 294] width 698 height 476
click at [478, 128] on div "// --- РЕГИСТРАЦИЯ ПЛАГИНОВ --- if ( window . gsap && window . ScrollTrigger ) …" at bounding box center [591, 324] width 658 height 446
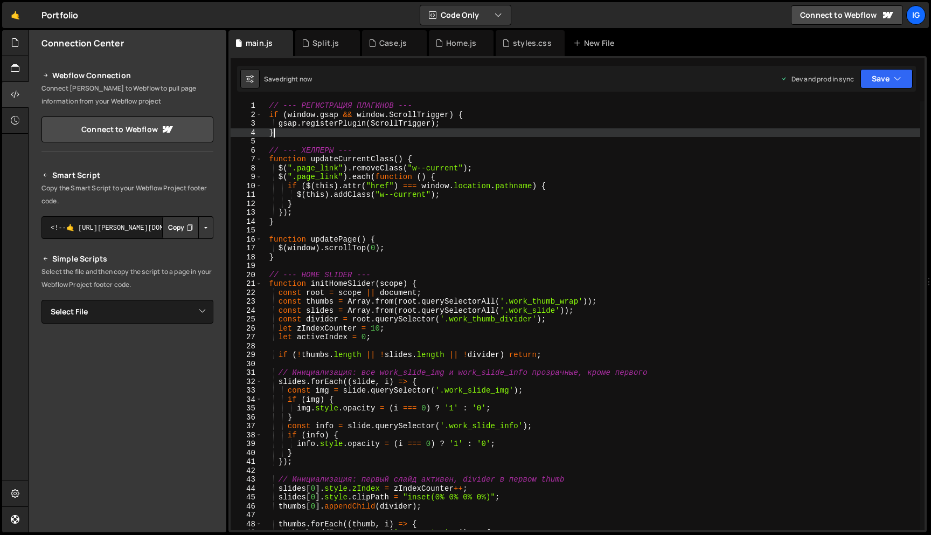
type textarea "});"
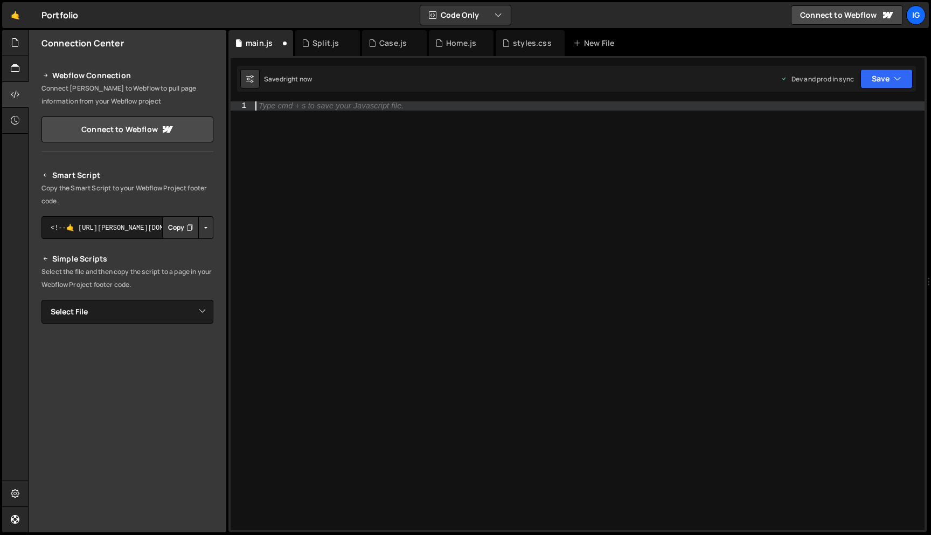
paste textarea
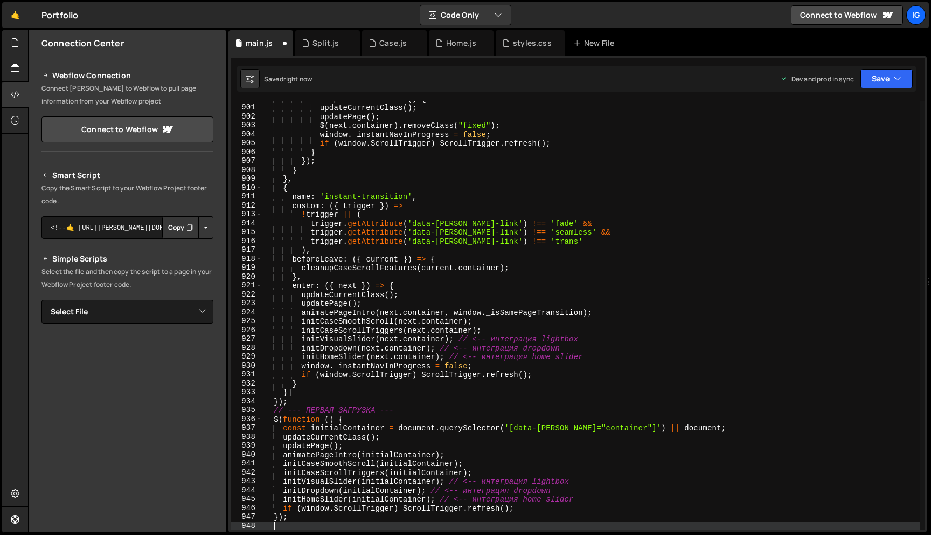
scroll to position [8000, 0]
click at [873, 71] on button "Save" at bounding box center [887, 78] width 52 height 19
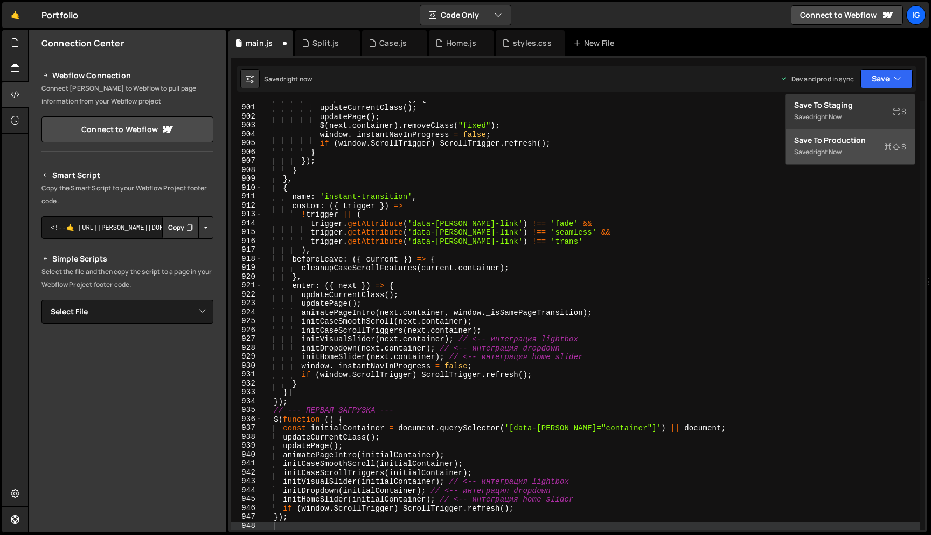
click at [865, 136] on div "Save to Production S" at bounding box center [850, 140] width 112 height 11
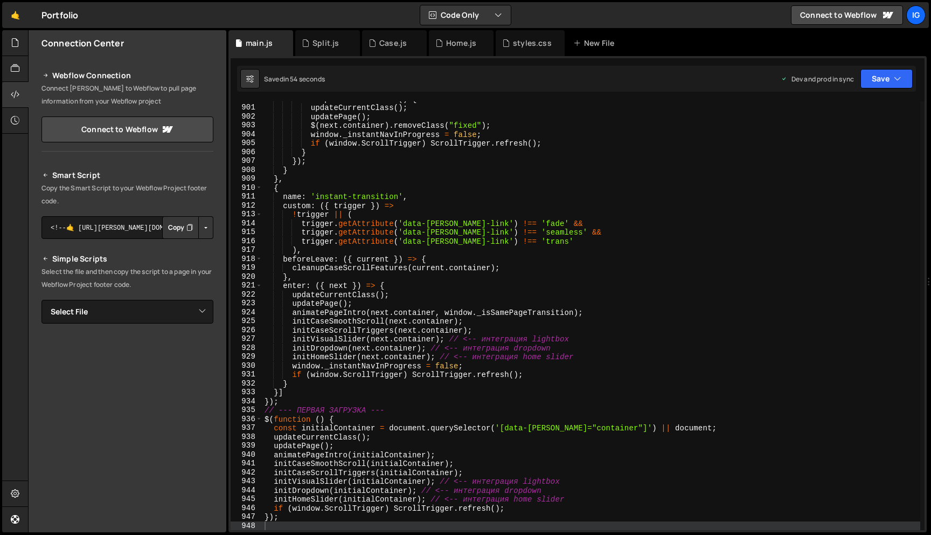
click at [446, 131] on div "onComplete : function ( ) { updateCurrentClass ( ) ; updatePage ( ) ; $ ( next …" at bounding box center [591, 317] width 658 height 446
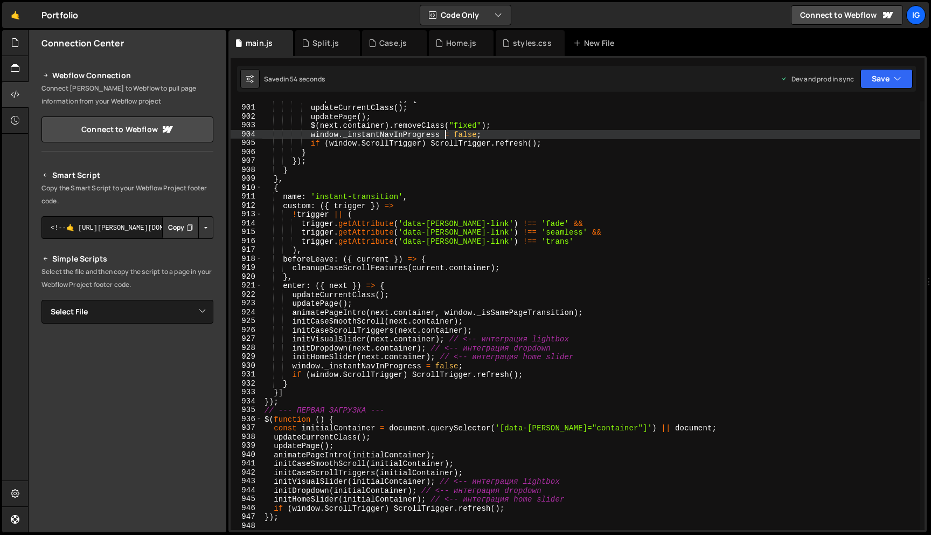
type textarea "});"
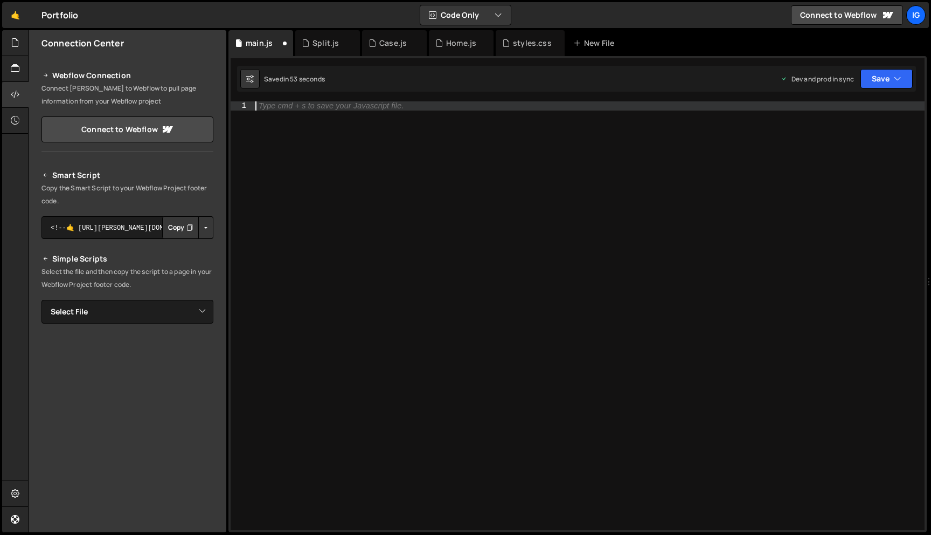
paste textarea
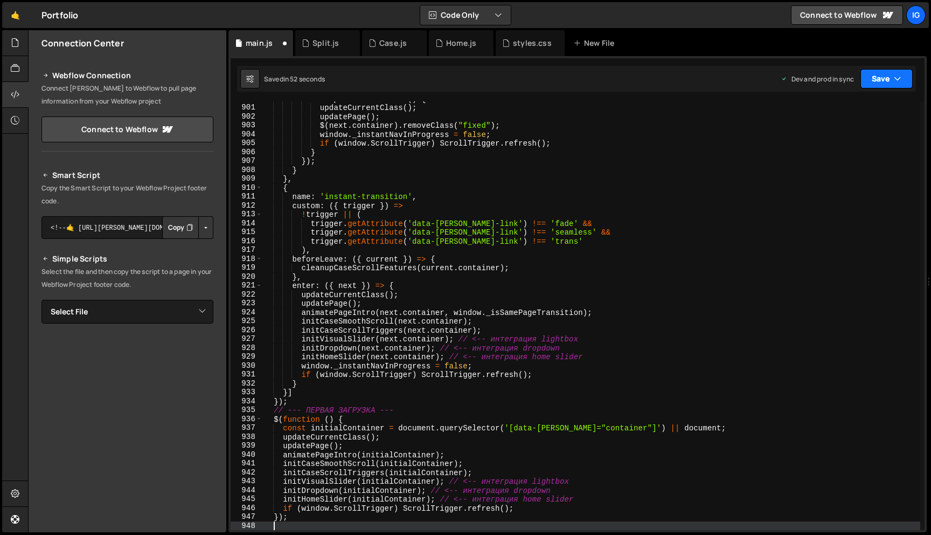
click at [889, 78] on button "Save" at bounding box center [887, 78] width 52 height 19
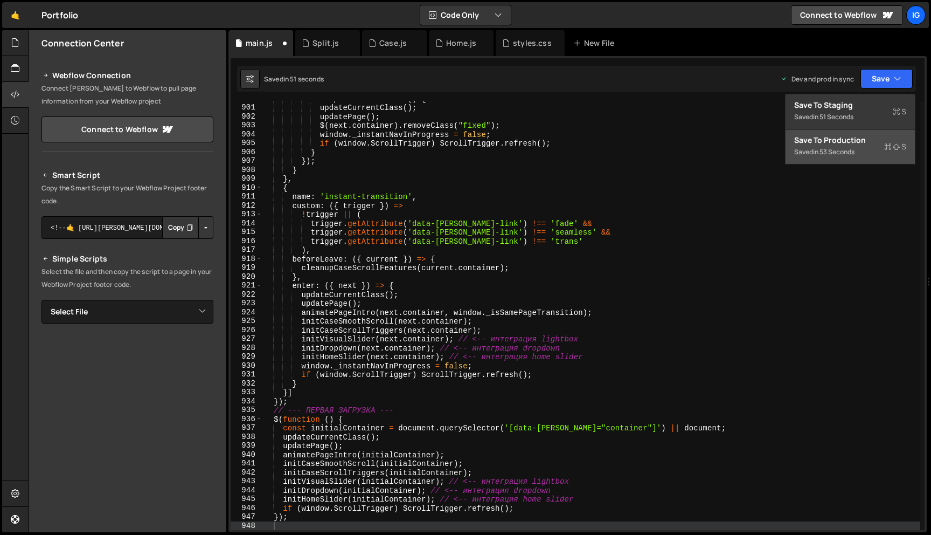
click at [859, 144] on div "Save to Production S" at bounding box center [850, 140] width 112 height 11
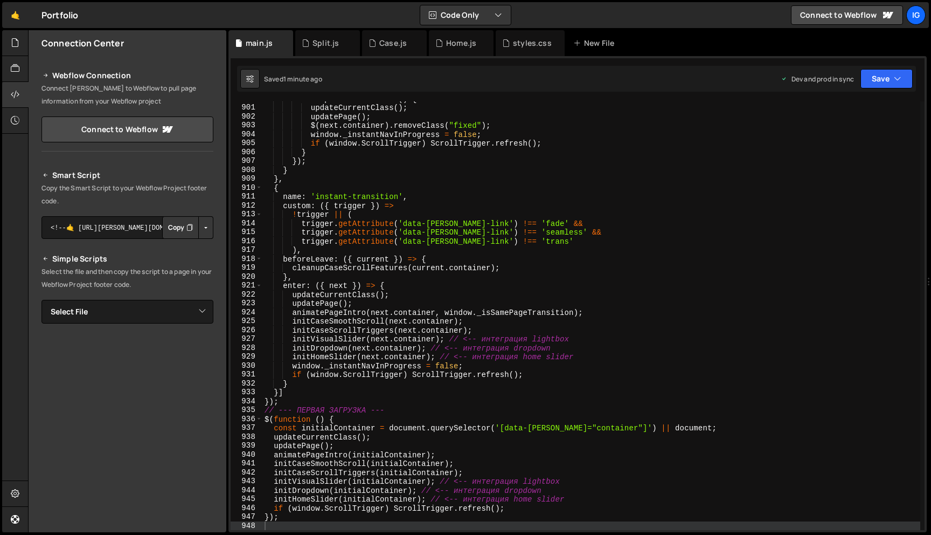
click at [459, 196] on div "onComplete : function ( ) { updateCurrentClass ( ) ; updatePage ( ) ; $ ( next …" at bounding box center [591, 317] width 658 height 446
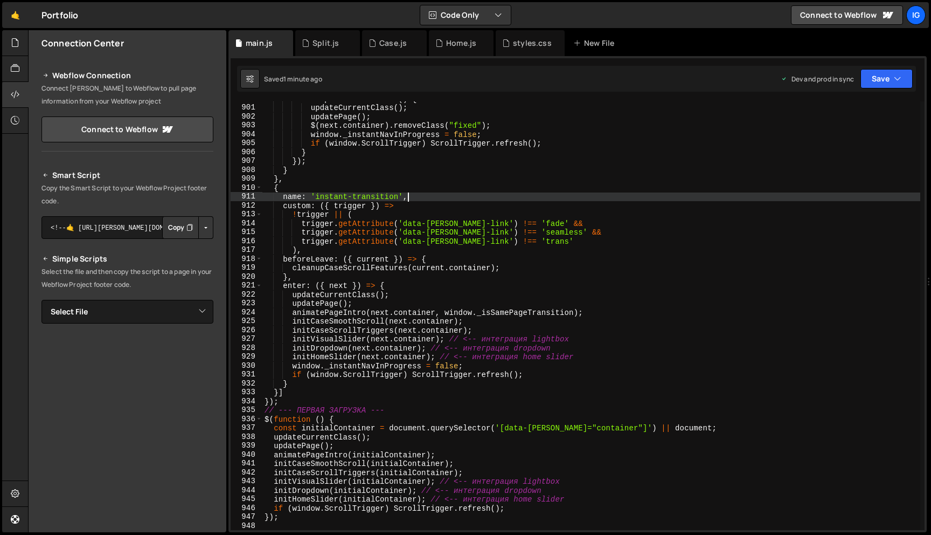
type textarea "});"
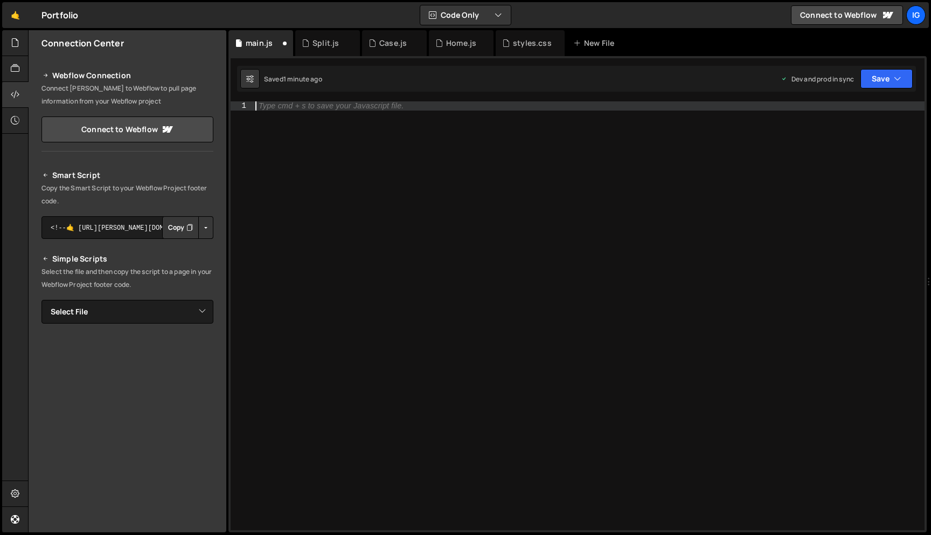
paste textarea
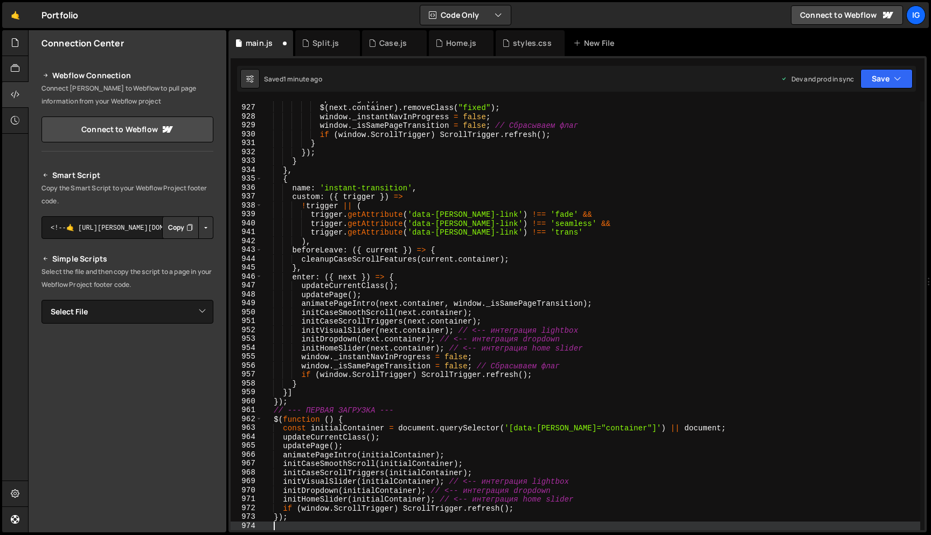
scroll to position [8231, 0]
click at [884, 84] on button "Save" at bounding box center [887, 78] width 52 height 19
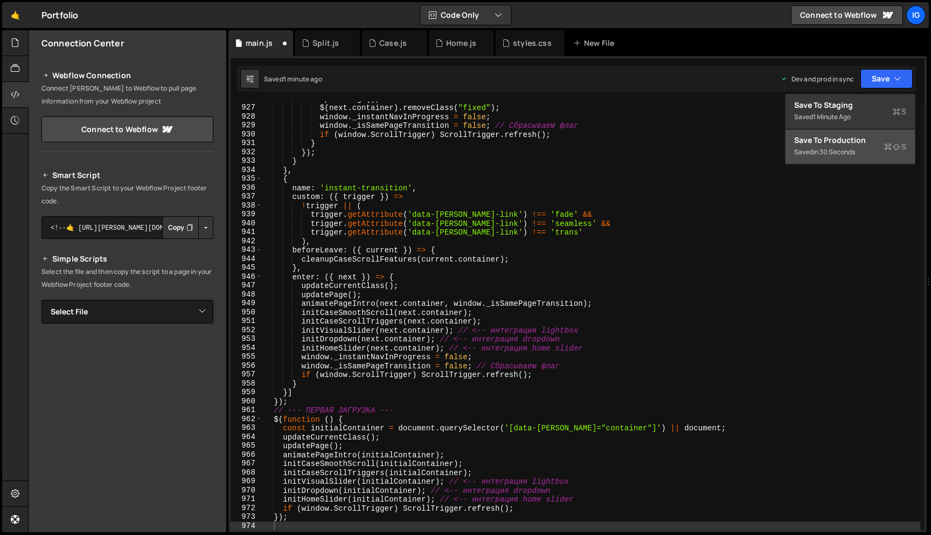
click at [856, 133] on button "Save to Production S Saved in 30 seconds" at bounding box center [850, 146] width 129 height 35
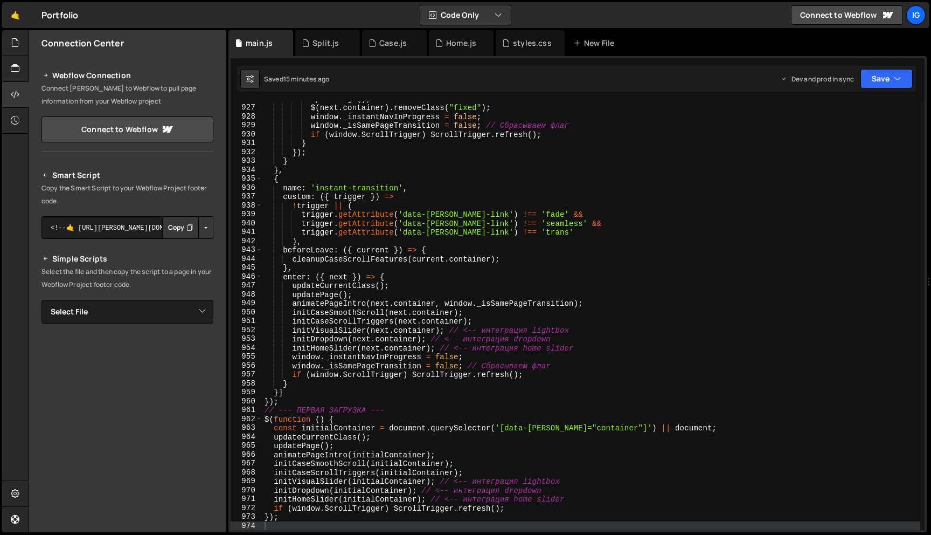
click at [487, 106] on div "updatePage ( ) ; $ ( next . container ) . removeClass ( "fixed" ) ; window . _i…" at bounding box center [591, 317] width 658 height 446
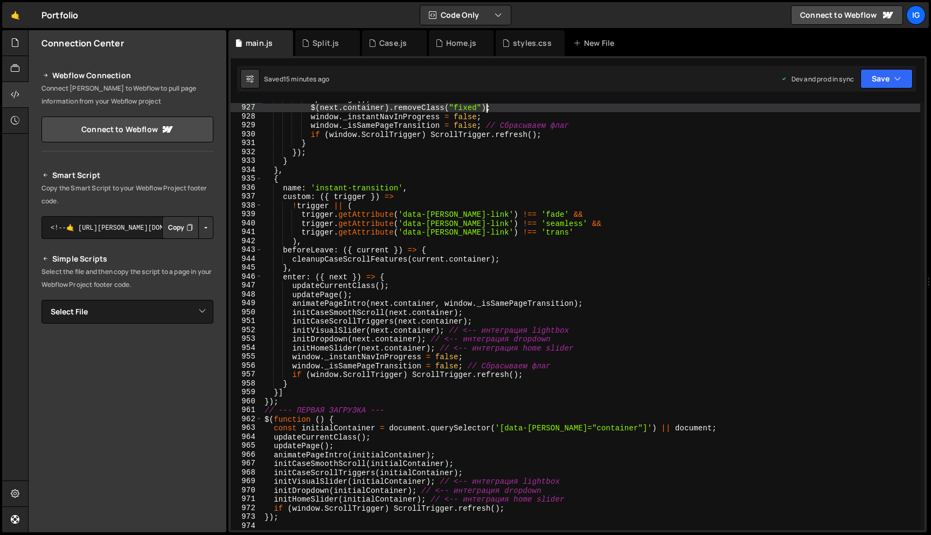
type textarea "});"
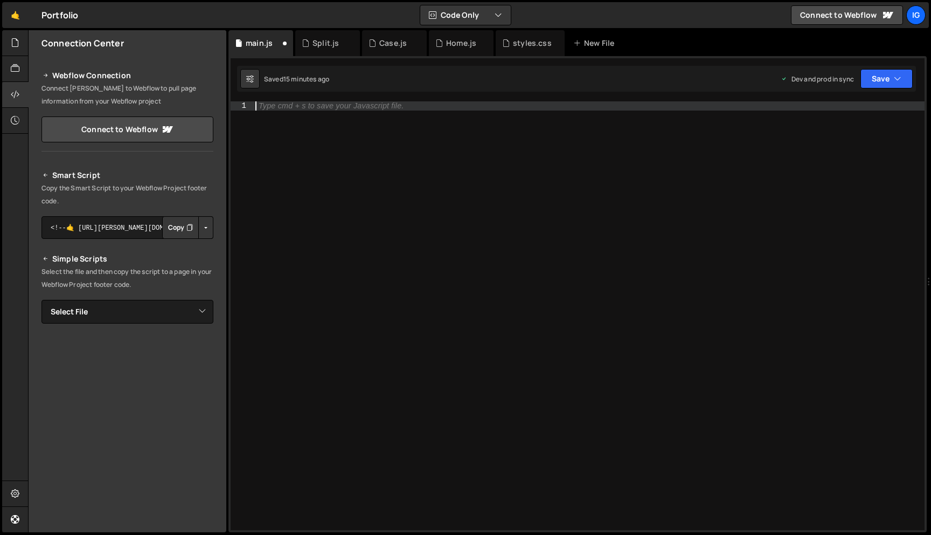
paste textarea
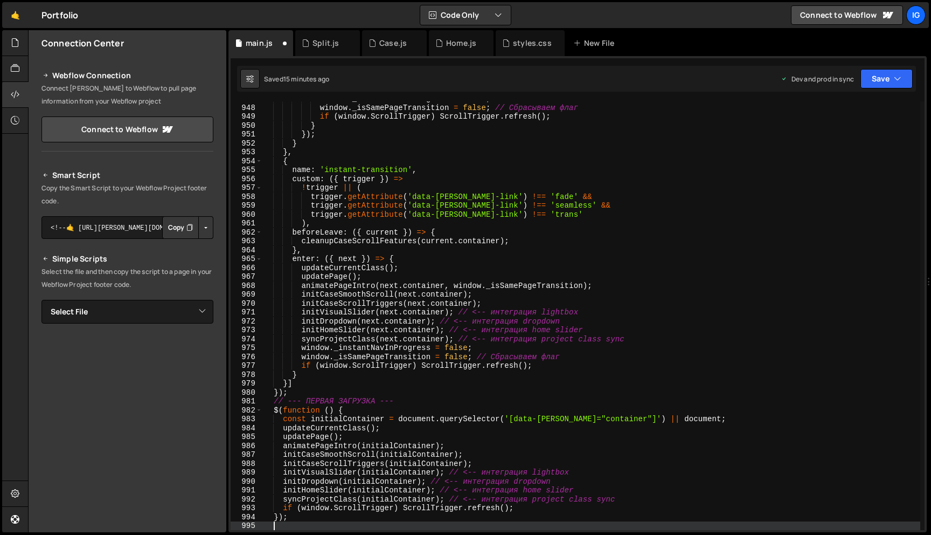
scroll to position [8418, 0]
click at [873, 72] on button "Save" at bounding box center [887, 78] width 52 height 19
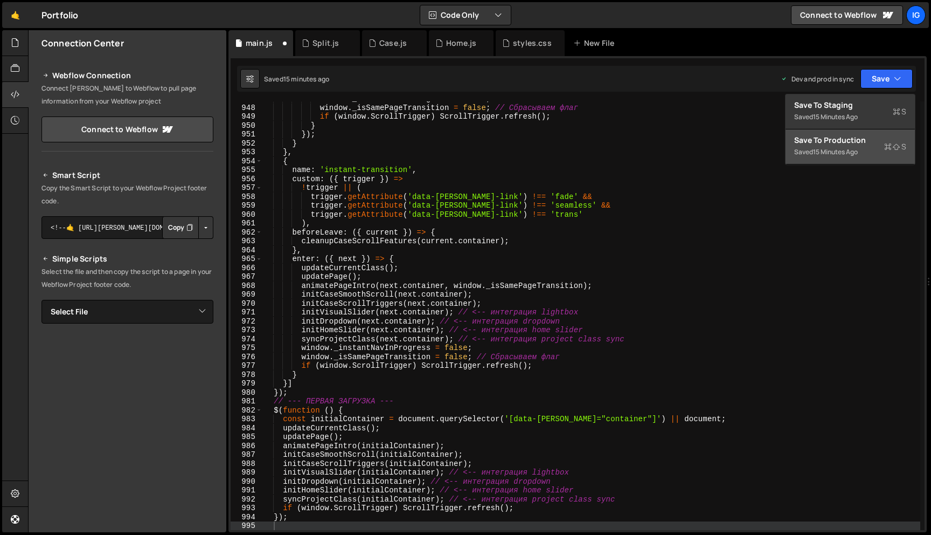
click at [847, 132] on button "Save to Production S Saved 15 minutes ago" at bounding box center [850, 146] width 129 height 35
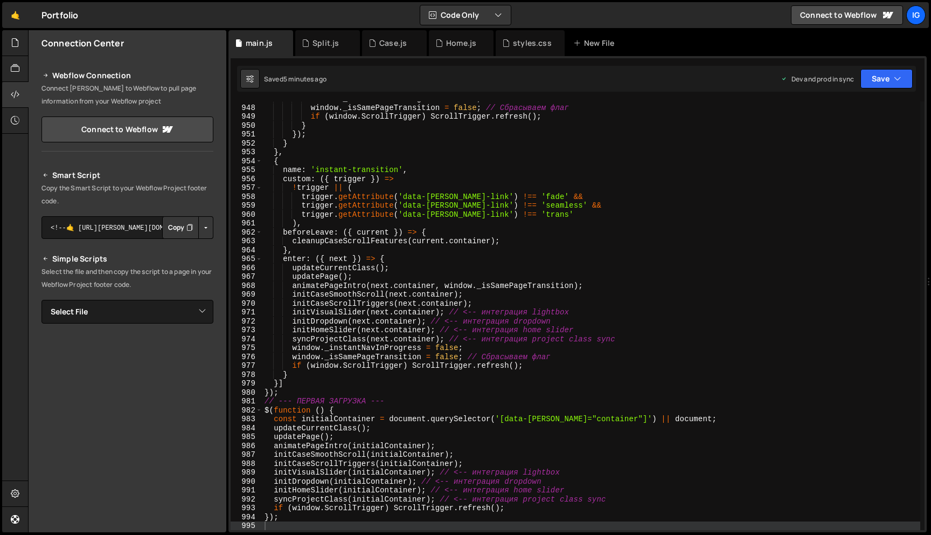
click at [495, 303] on div "window . _instantNavInProgress = false ; window . _isSamePageTransition = false…" at bounding box center [591, 317] width 658 height 446
type textarea "initCaseScrollTriggers(next.container);"
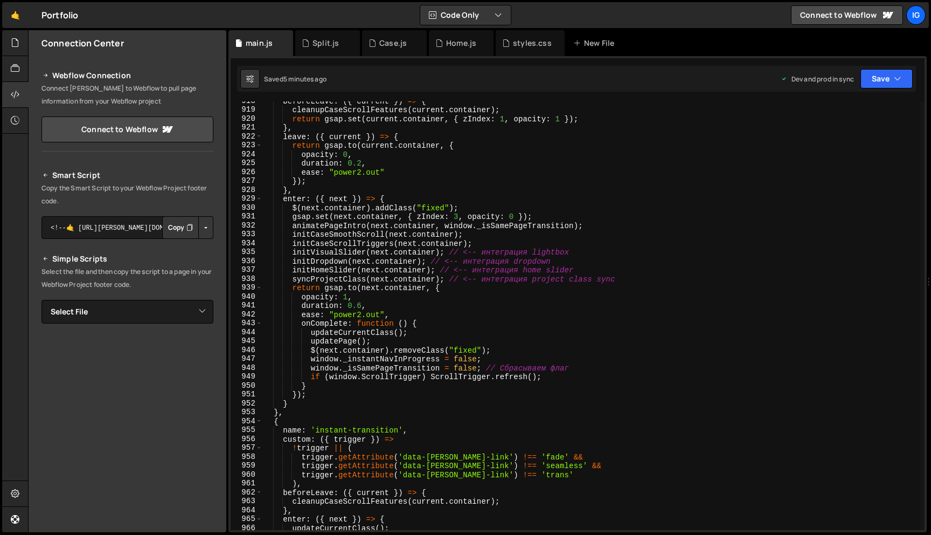
scroll to position [8147, 0]
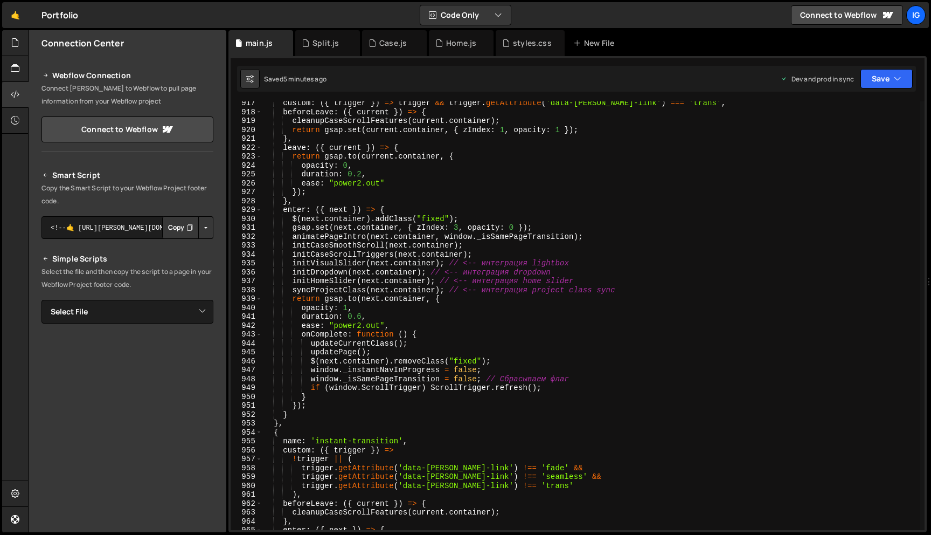
click at [457, 252] on div "custom : ({ trigger }) => trigger && trigger . getAttribute ( 'data-[PERSON_NAM…" at bounding box center [591, 322] width 658 height 446
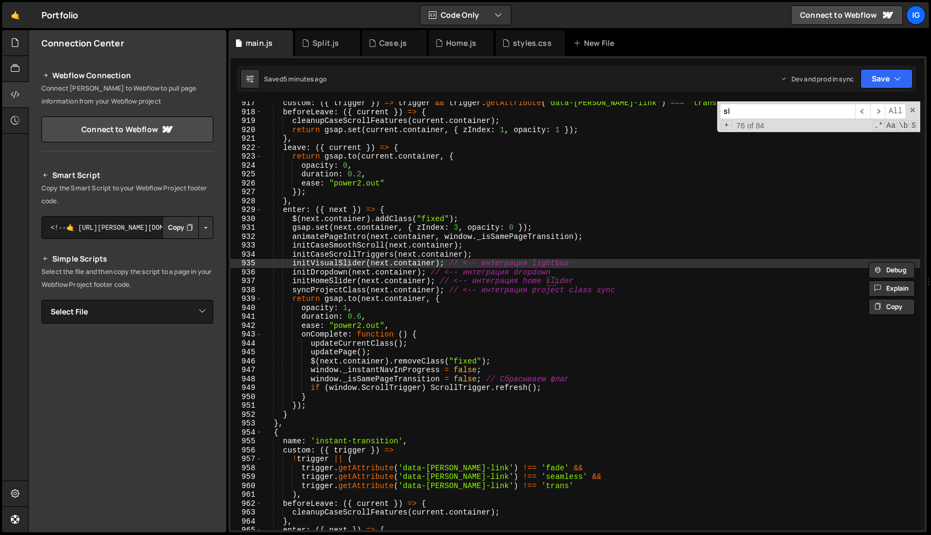
type input "s"
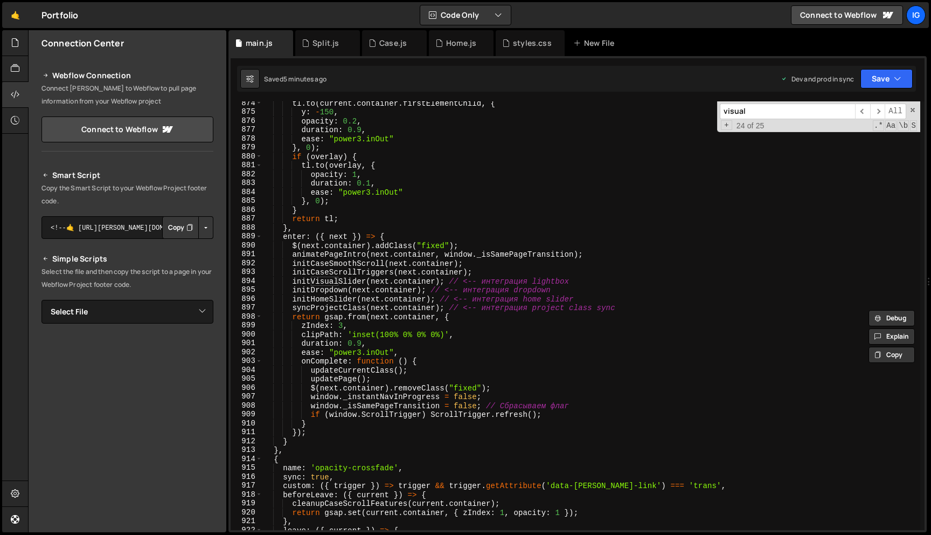
scroll to position [7722, 0]
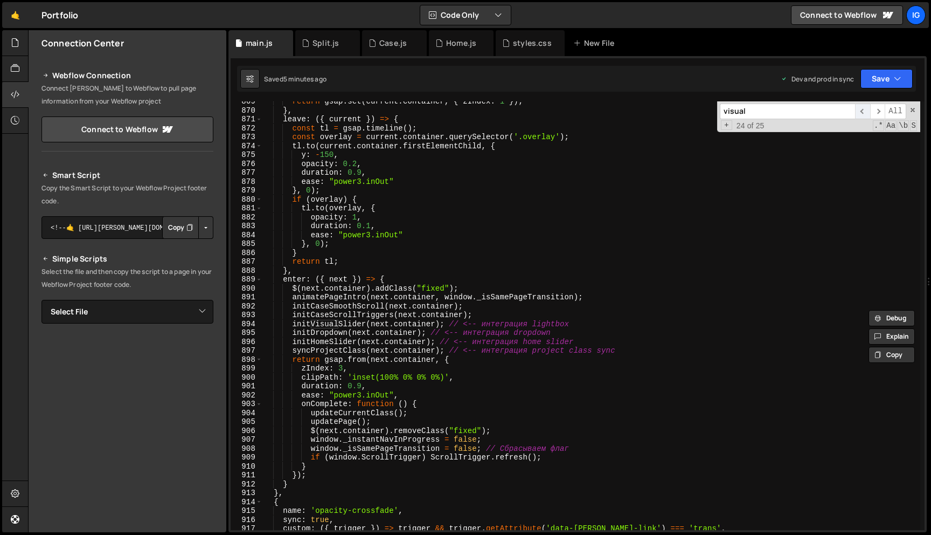
type input "visual"
click at [864, 112] on span "​" at bounding box center [862, 111] width 15 height 16
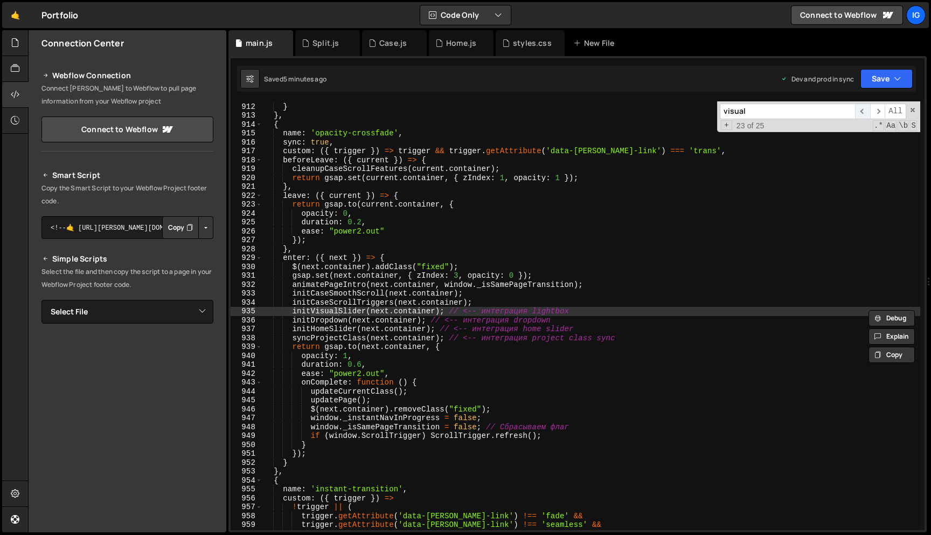
scroll to position [8099, 0]
click at [864, 112] on span "​" at bounding box center [862, 111] width 15 height 16
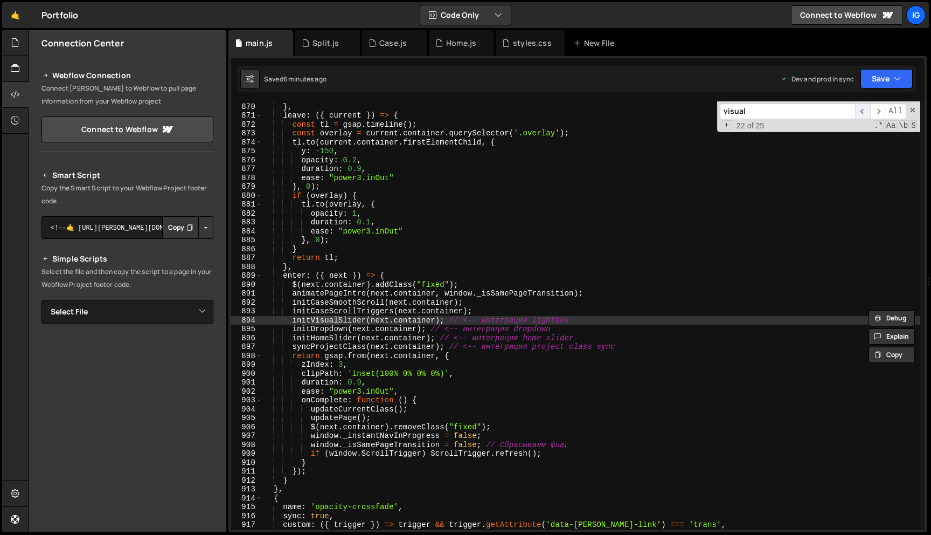
click at [864, 112] on span "​" at bounding box center [862, 111] width 15 height 16
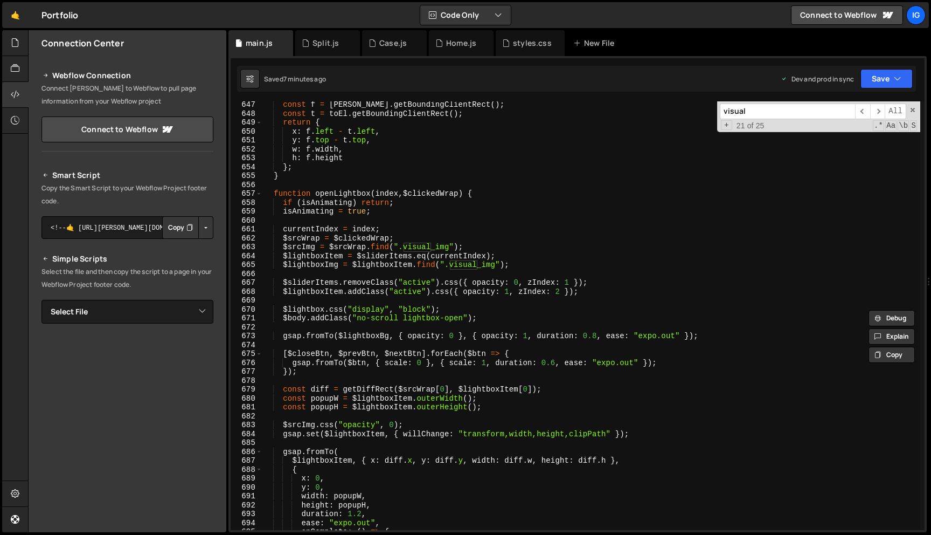
scroll to position [5781, 0]
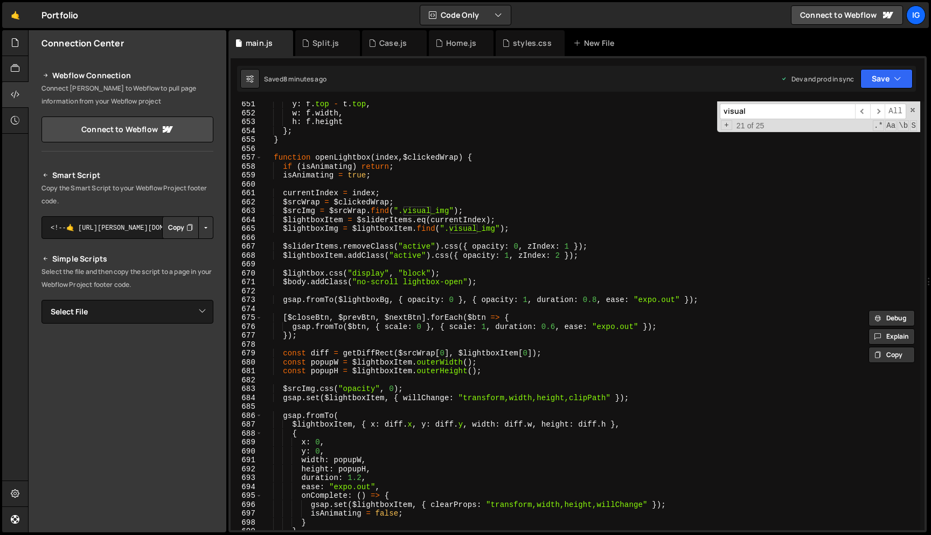
click at [915, 107] on div "visual ​ ​ All Replace All + 21 of 25 .* Aa \b S" at bounding box center [818, 116] width 203 height 31
click at [913, 111] on span at bounding box center [913, 110] width 8 height 8
type textarea "const $nextImg = $nextItem.find(".visual_img");"
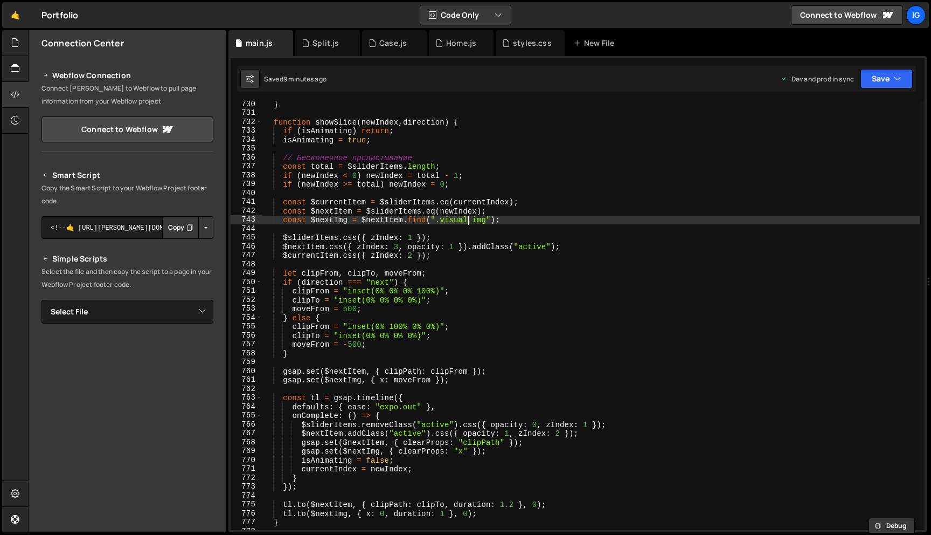
scroll to position [6483, 0]
click at [567, 110] on div "} function showSlide ( newIndex , direction ) { if ( isAnimating ) return ; isA…" at bounding box center [591, 323] width 658 height 446
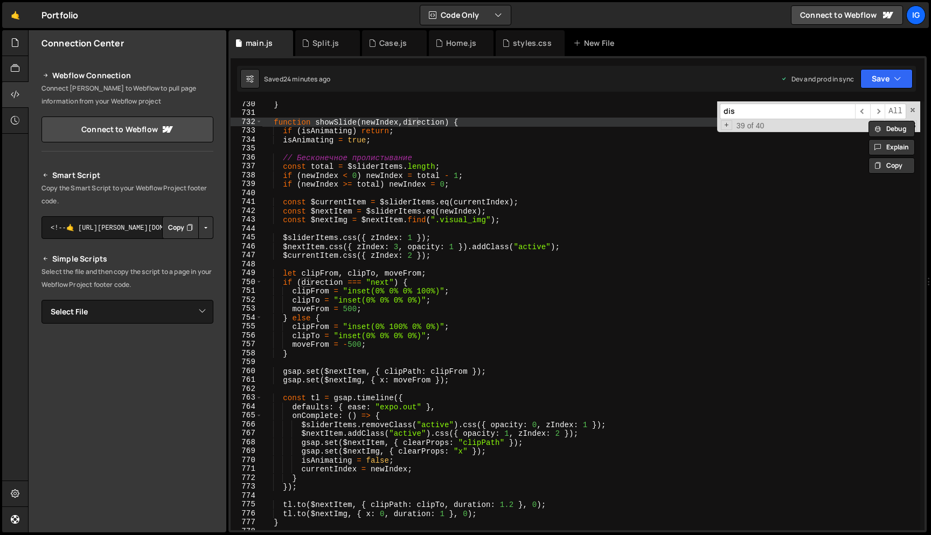
scroll to position [5734, 0]
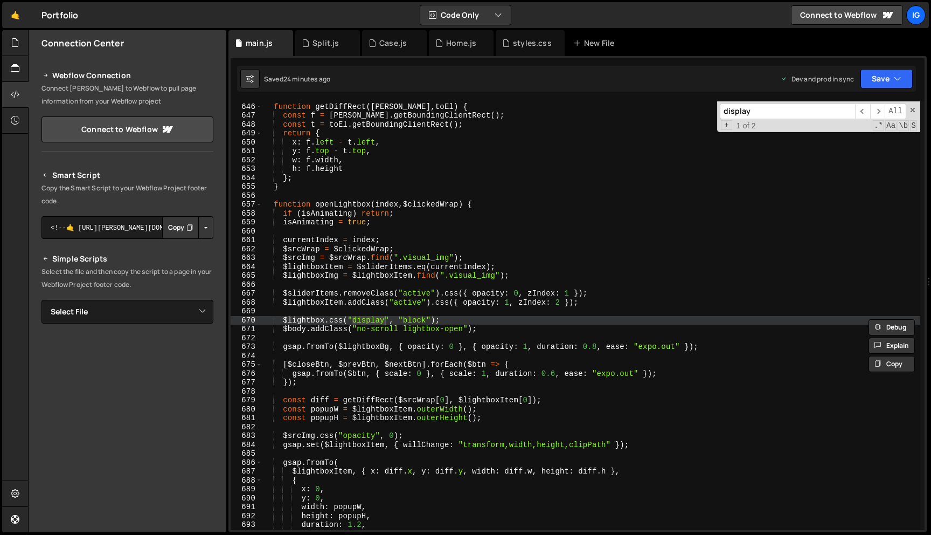
type input "display"
click at [427, 322] on div "function getDiffRect ( [PERSON_NAME] , [PERSON_NAME] ) { const f = [PERSON_NAME…" at bounding box center [591, 316] width 658 height 446
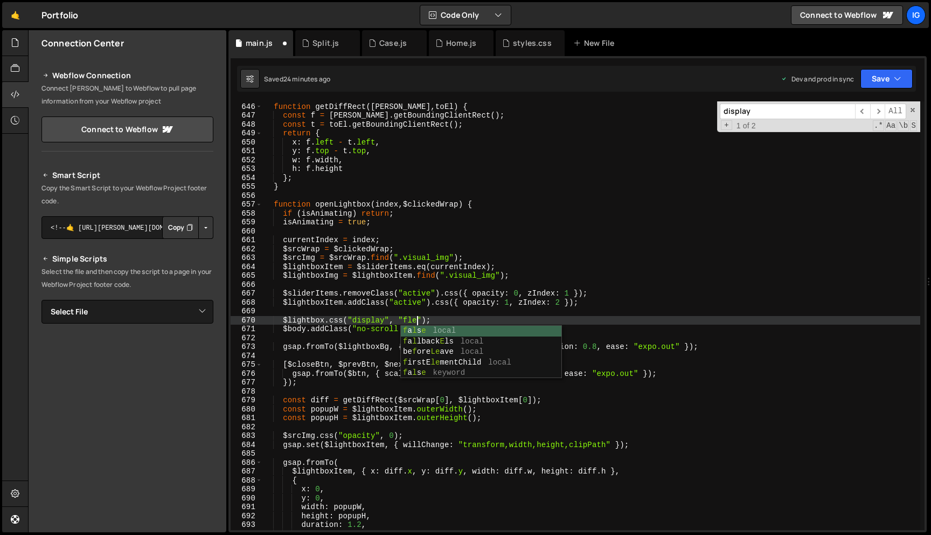
scroll to position [0, 11]
click at [906, 73] on button "Save" at bounding box center [887, 78] width 52 height 19
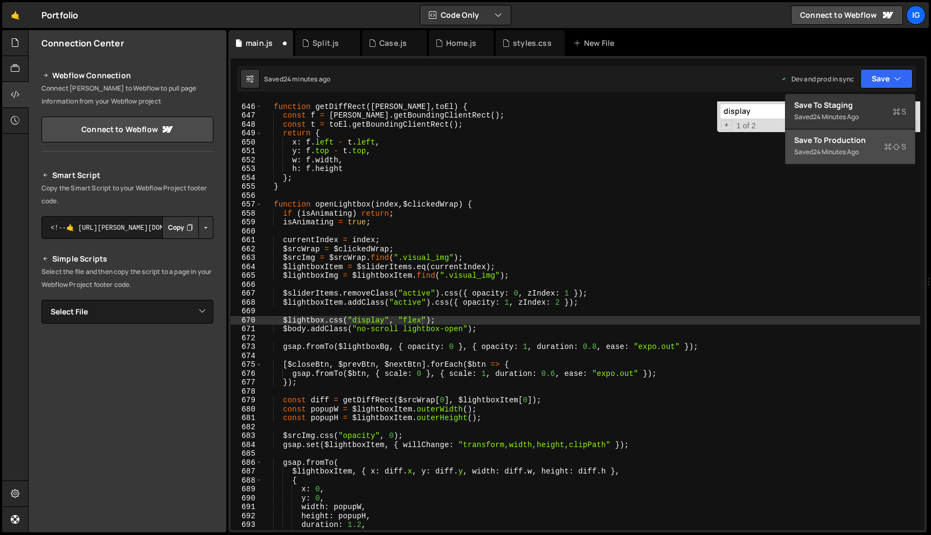
click at [863, 151] on div "Saved 24 minutes ago" at bounding box center [850, 151] width 112 height 13
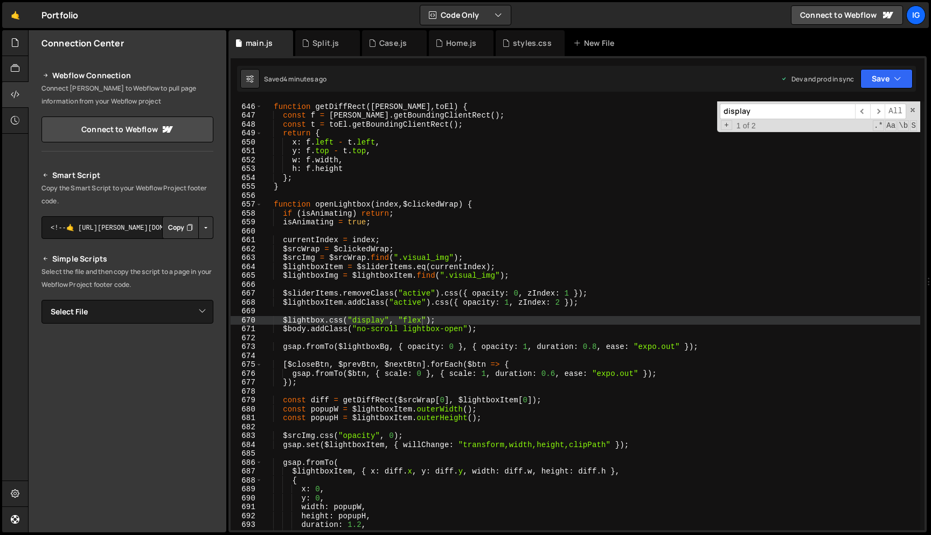
click at [453, 154] on div "function getDiffRect ( [PERSON_NAME] , [PERSON_NAME] ) { const f = [PERSON_NAME…" at bounding box center [591, 316] width 658 height 446
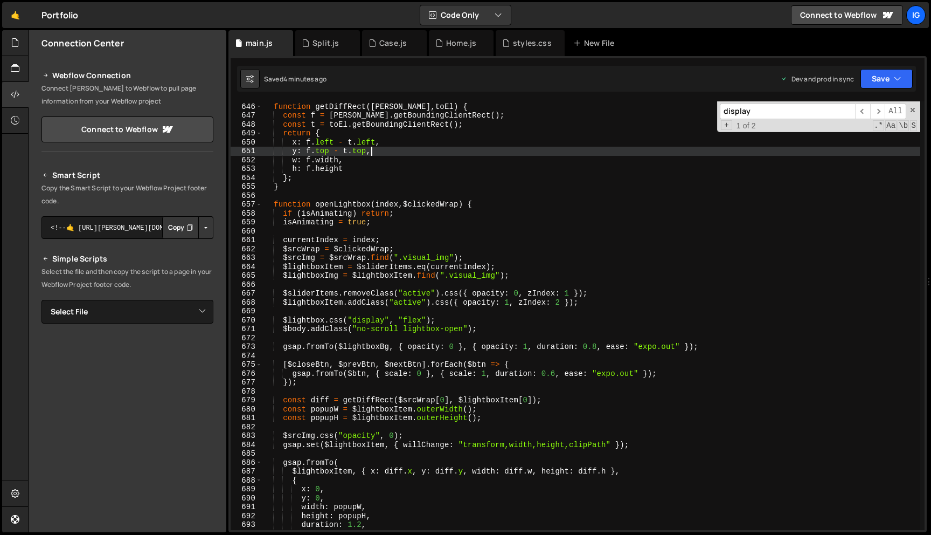
type textarea "});"
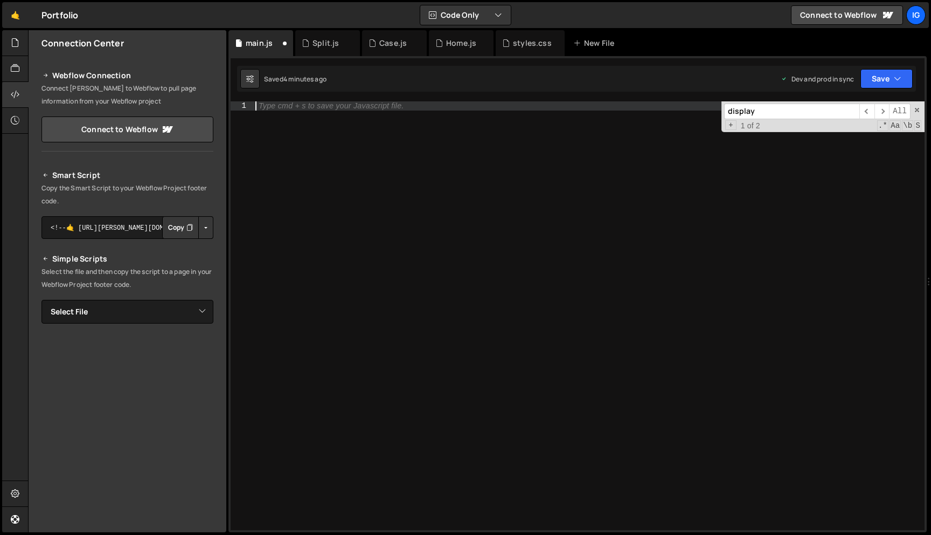
scroll to position [0, 0]
paste textarea
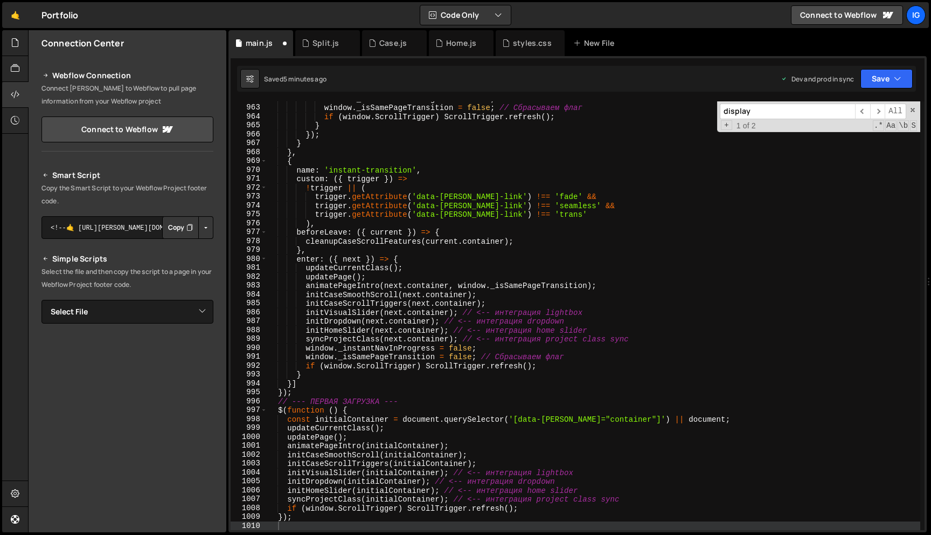
click at [915, 103] on div "display ​ ​ All Replace All + 1 of 2 .* Aa \b S" at bounding box center [818, 116] width 203 height 31
click at [915, 107] on span at bounding box center [913, 110] width 8 height 8
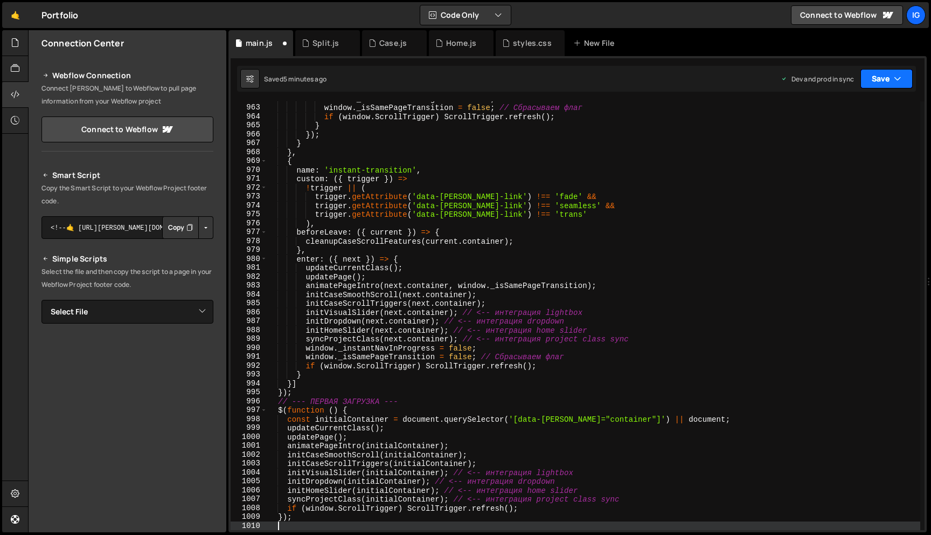
click at [905, 81] on button "Save" at bounding box center [887, 78] width 52 height 19
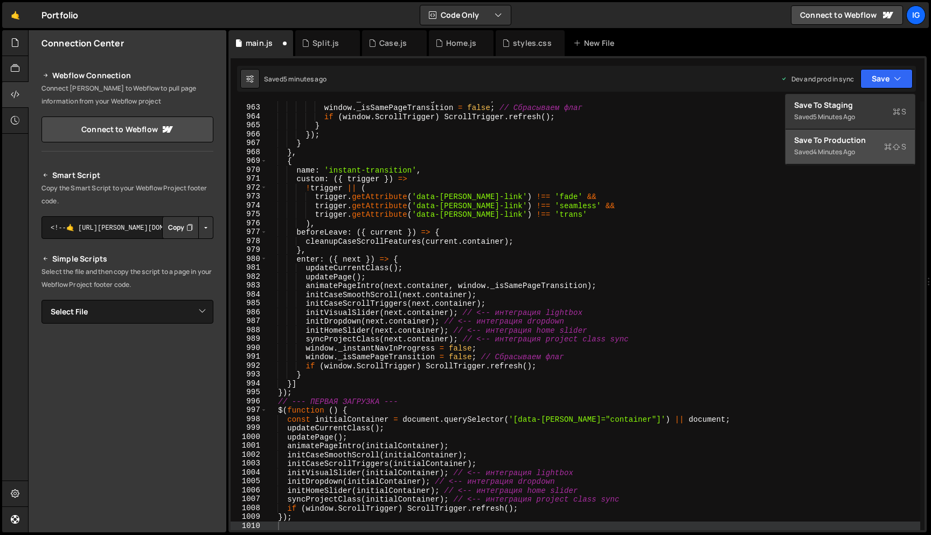
click at [884, 135] on div "Save to Production S" at bounding box center [850, 140] width 112 height 11
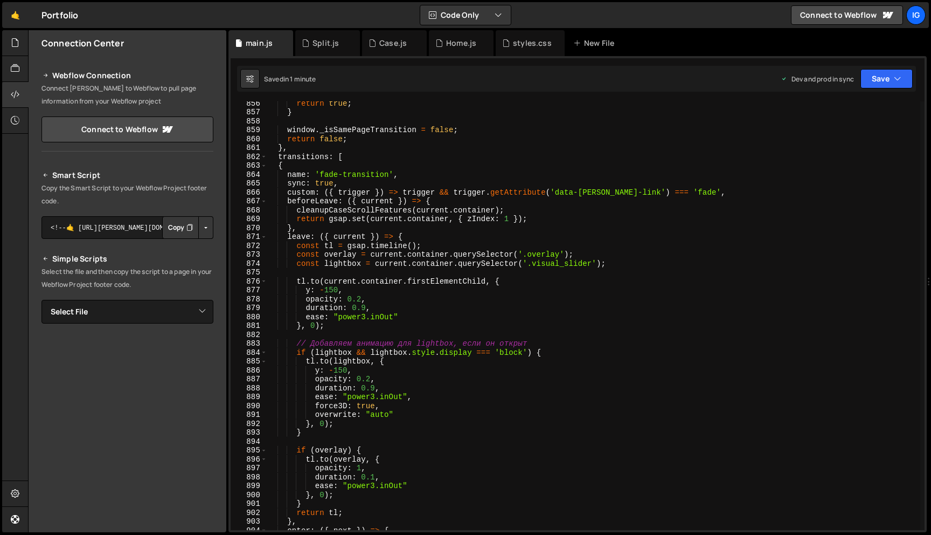
scroll to position [7604, 0]
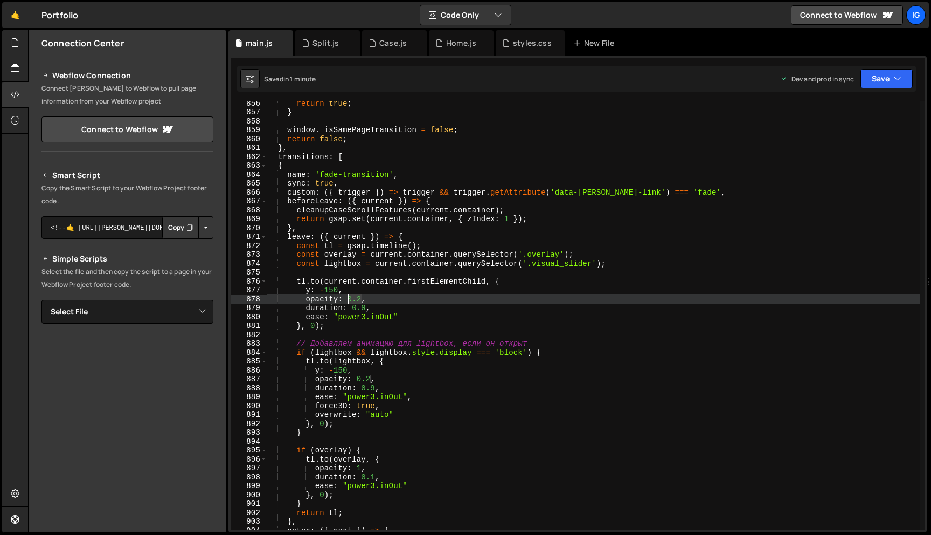
drag, startPoint x: 362, startPoint y: 299, endPoint x: 350, endPoint y: 299, distance: 11.9
click at [350, 299] on div "return true ; } window . _isSamePageTransition = false ; return false ; } , tra…" at bounding box center [594, 322] width 654 height 446
click at [368, 299] on div "return true ; } window . _isSamePageTransition = false ; return false ; } , tra…" at bounding box center [594, 322] width 654 height 446
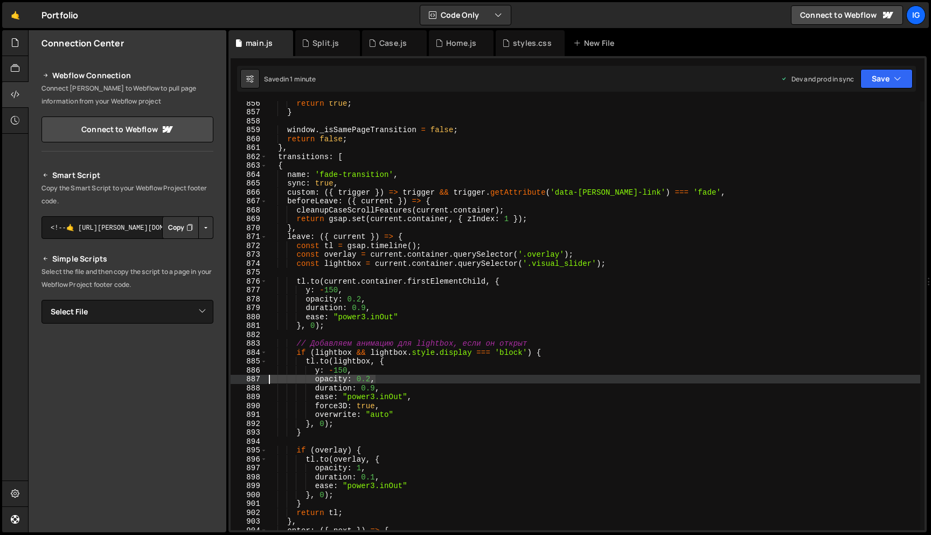
drag, startPoint x: 379, startPoint y: 378, endPoint x: 254, endPoint y: 377, distance: 124.5
click at [254, 377] on div "opacity: 0.2, 856 857 858 859 860 861 862 863 864 865 866 867 868 869 870 871 8…" at bounding box center [578, 315] width 694 height 428
type textarea "opacity: 0.2,"
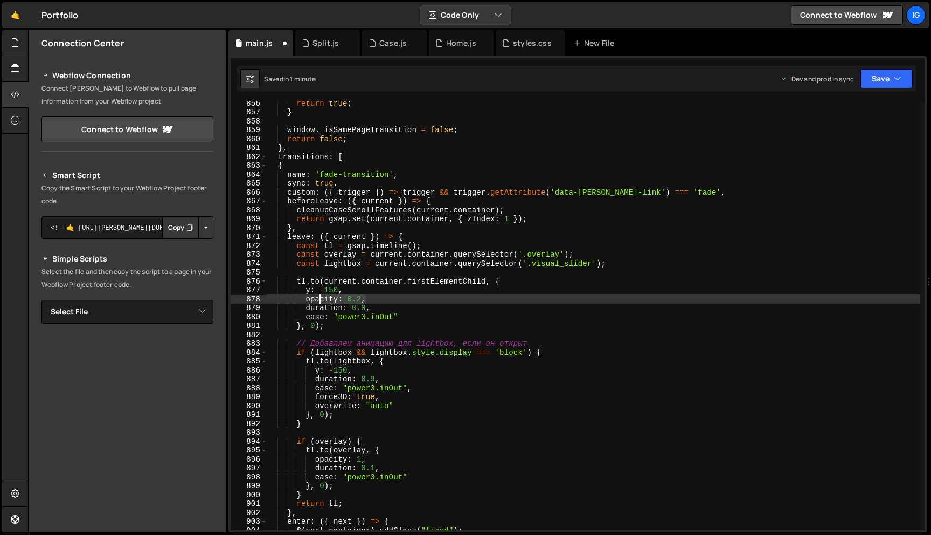
drag, startPoint x: 369, startPoint y: 299, endPoint x: 322, endPoint y: 302, distance: 47.0
click at [322, 302] on div "return true ; } window . _isSamePageTransition = false ; return false ; } , tra…" at bounding box center [594, 322] width 654 height 446
type textarea "opacity: 0.2,"
click at [322, 302] on div "return true ; } window . _isSamePageTransition = false ; return false ; } , tra…" at bounding box center [594, 315] width 654 height 428
click at [878, 80] on button "Save" at bounding box center [887, 78] width 52 height 19
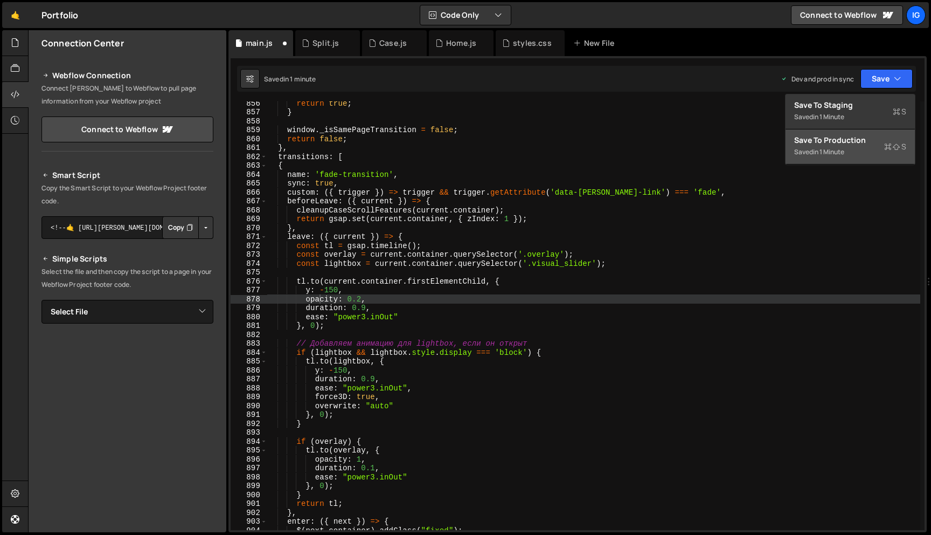
click at [859, 145] on div "Save to Production S" at bounding box center [850, 140] width 112 height 11
